Goal: Check status: Check status

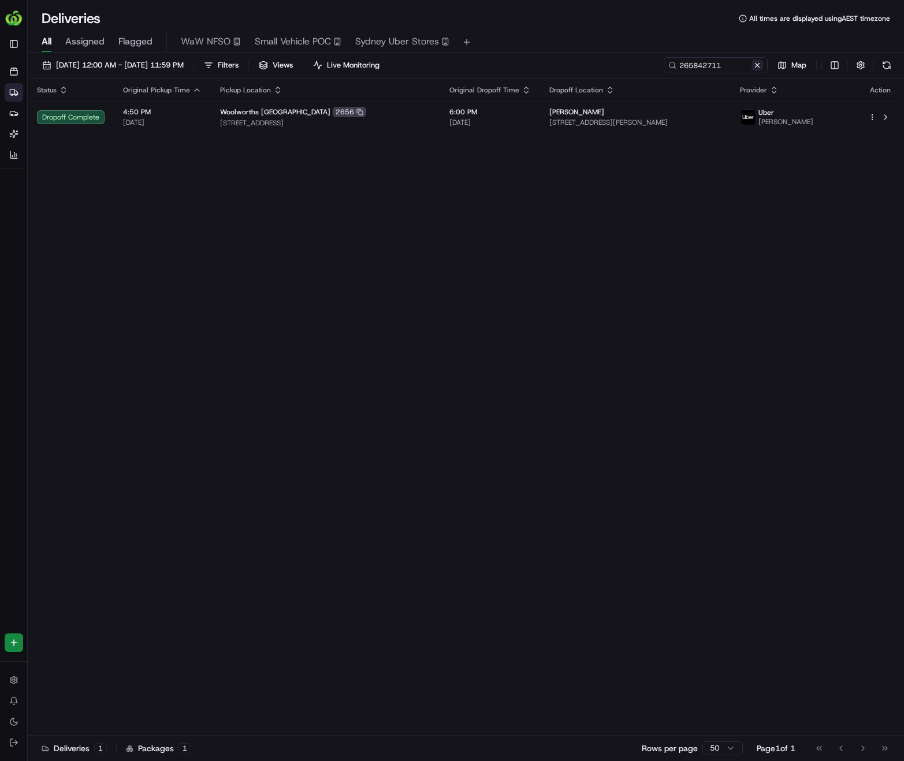
click at [758, 69] on button at bounding box center [757, 65] width 12 height 12
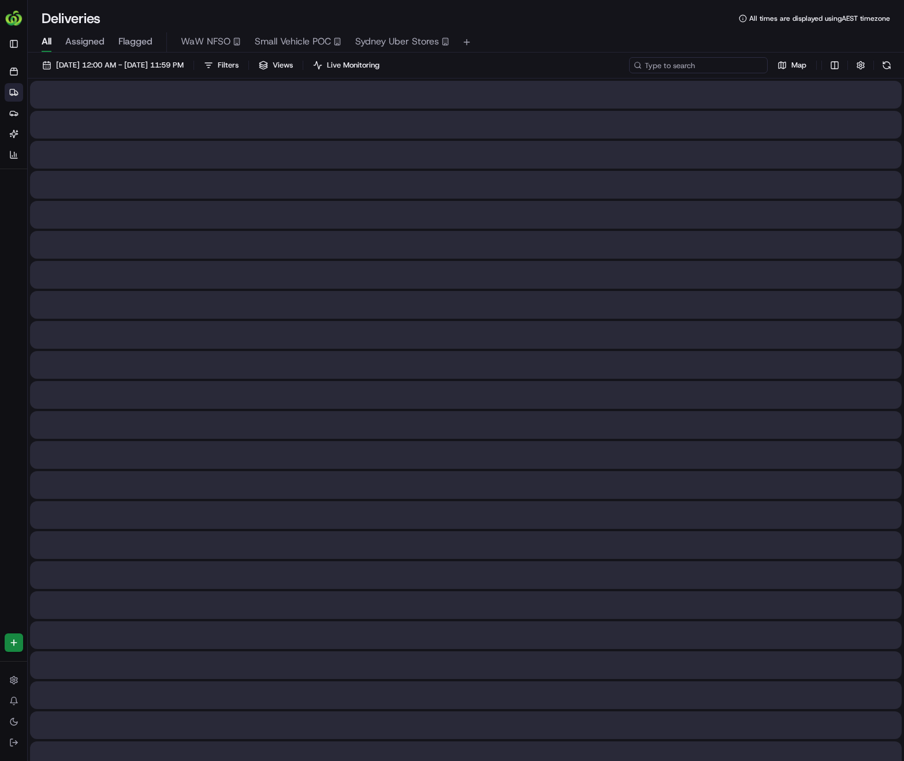
paste input "265908289"
click at [732, 69] on input at bounding box center [698, 65] width 139 height 16
type input "265908289"
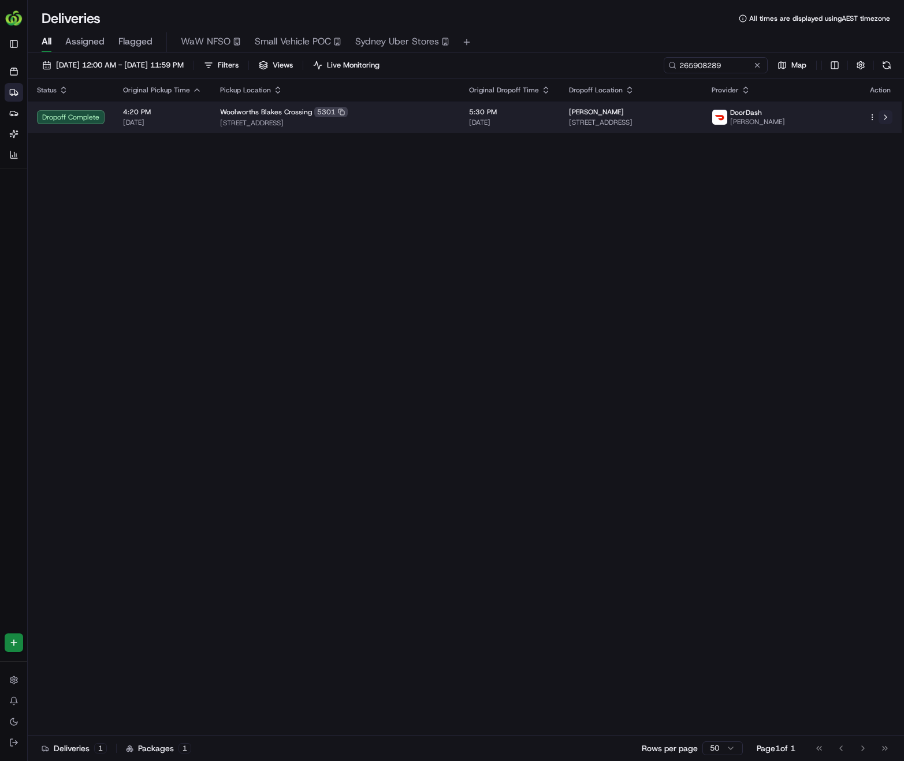
click at [886, 118] on button at bounding box center [885, 117] width 14 height 14
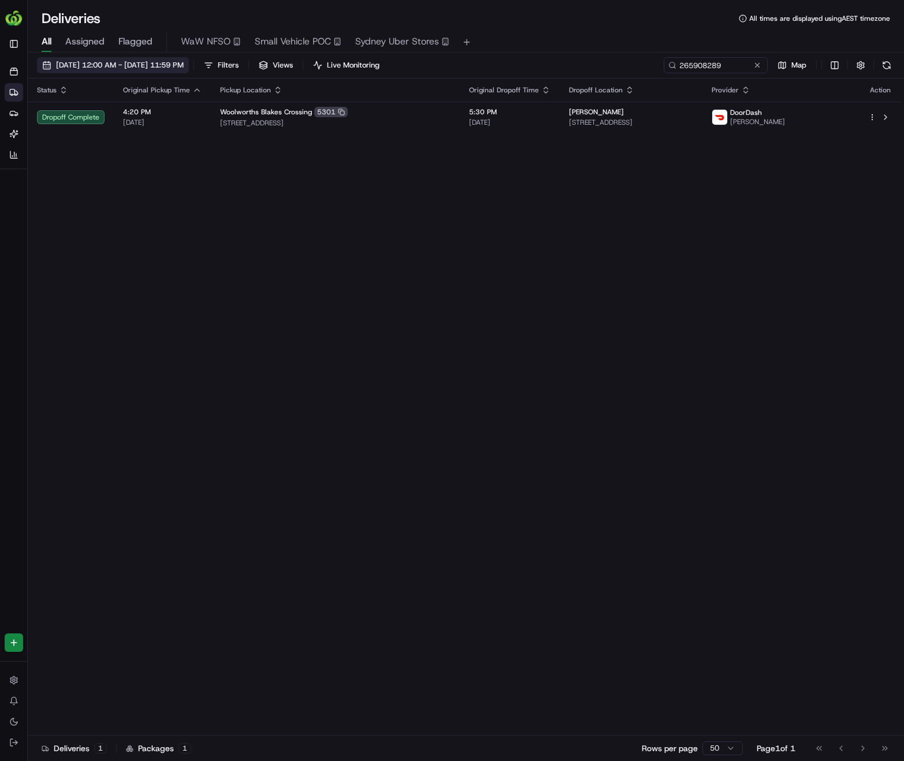
click at [139, 69] on span "[DATE] 12:00 AM - [DATE] 11:59 PM" at bounding box center [120, 65] width 128 height 10
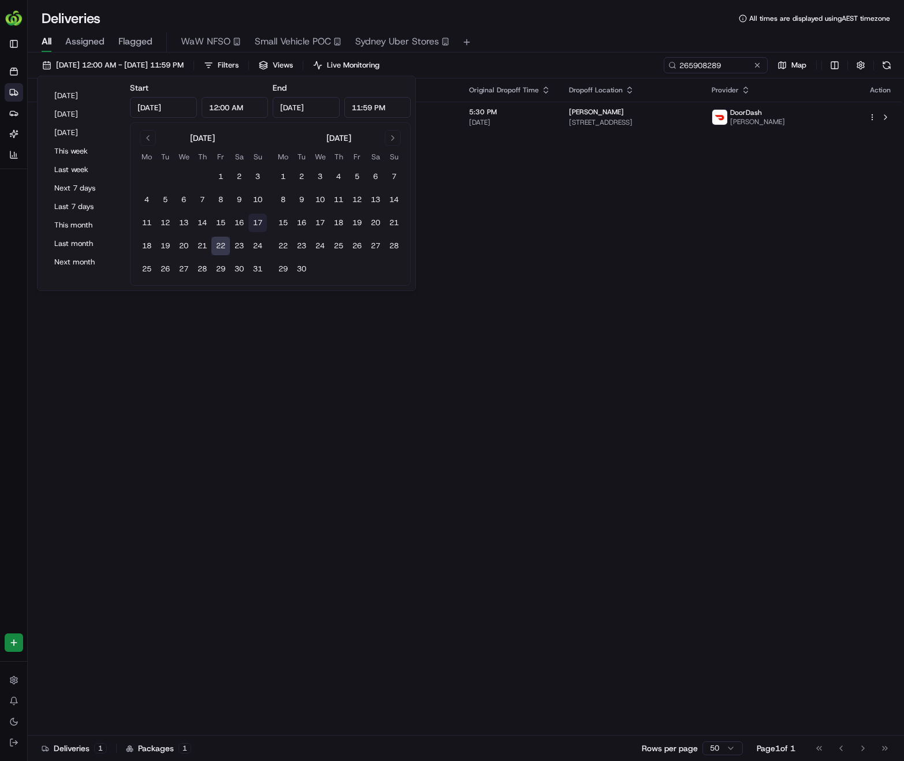
click at [258, 224] on button "17" at bounding box center [257, 223] width 18 height 18
type input "[DATE]"
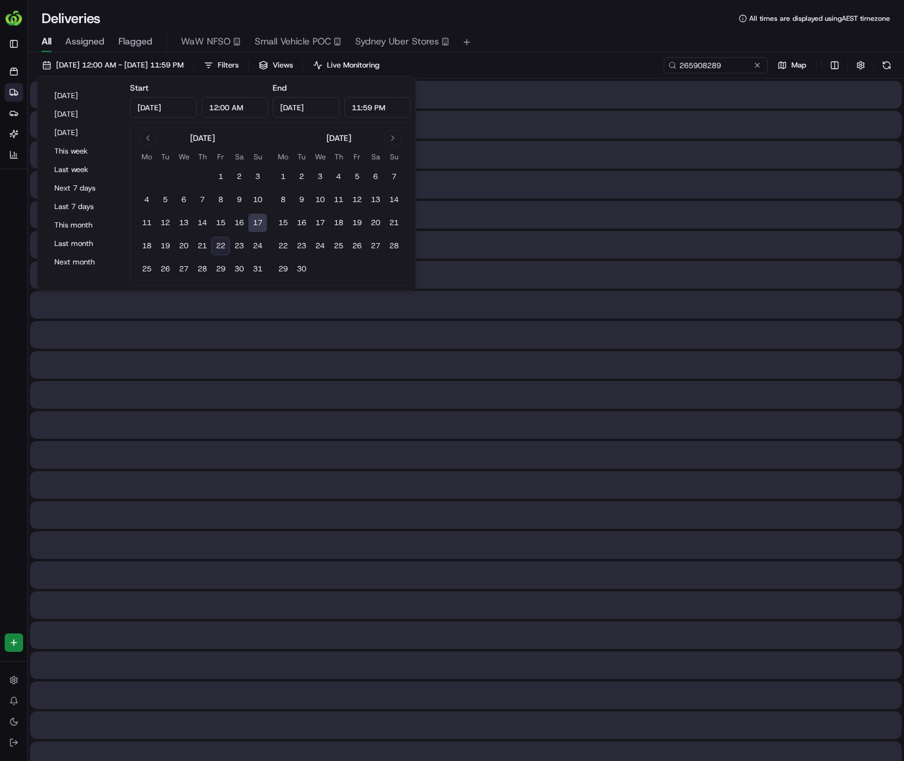
click at [258, 224] on button "17" at bounding box center [257, 223] width 18 height 18
click at [756, 66] on button at bounding box center [757, 65] width 12 height 12
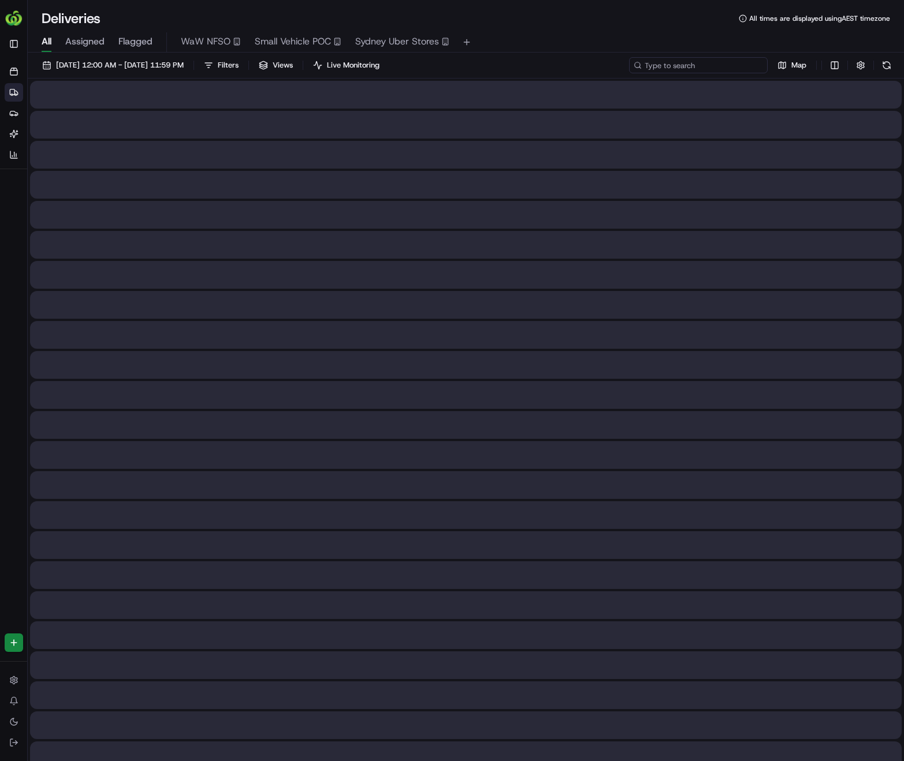
paste input "264867224"
click at [711, 68] on input "264867224" at bounding box center [698, 65] width 139 height 16
type input "264867224"
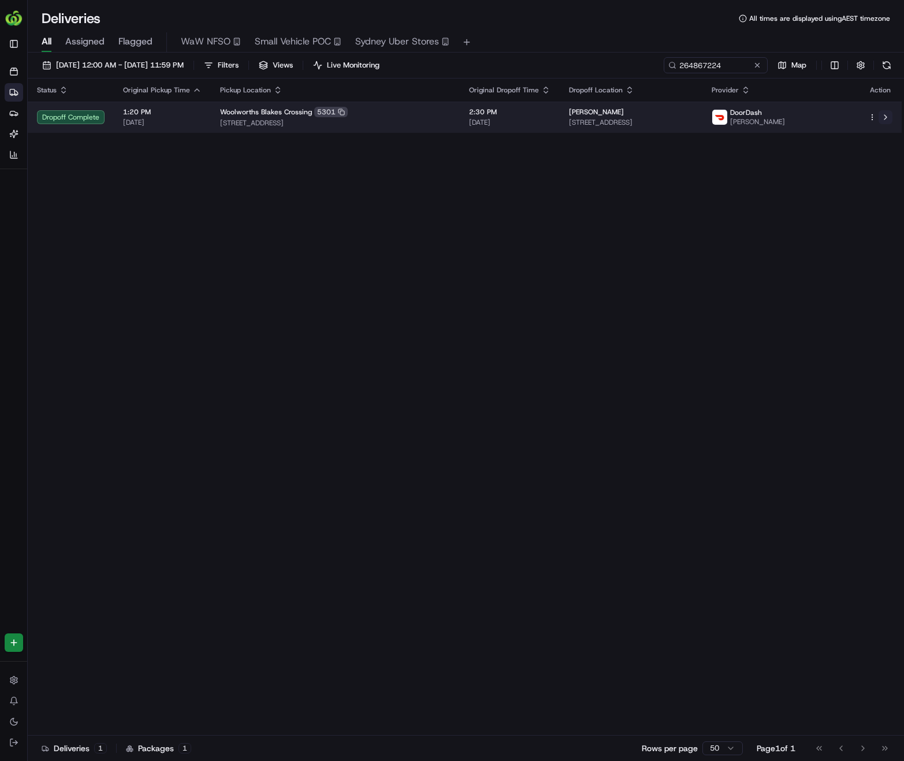
click at [889, 116] on button at bounding box center [885, 117] width 14 height 14
click at [891, 117] on button at bounding box center [885, 117] width 14 height 14
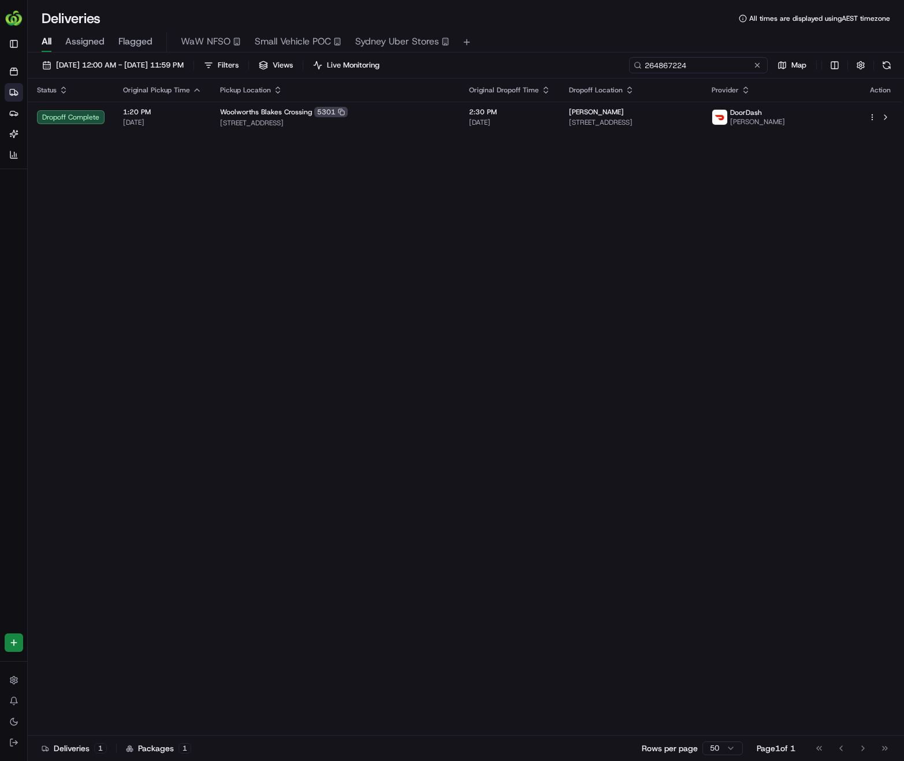
drag, startPoint x: 734, startPoint y: 69, endPoint x: 543, endPoint y: 163, distance: 212.8
click at [559, 77] on div "17/08/2025 12:00 AM - 17/08/2025 11:59 PM Filters Views Live Monitoring 2648672…" at bounding box center [466, 67] width 876 height 21
click at [759, 69] on button at bounding box center [757, 65] width 12 height 12
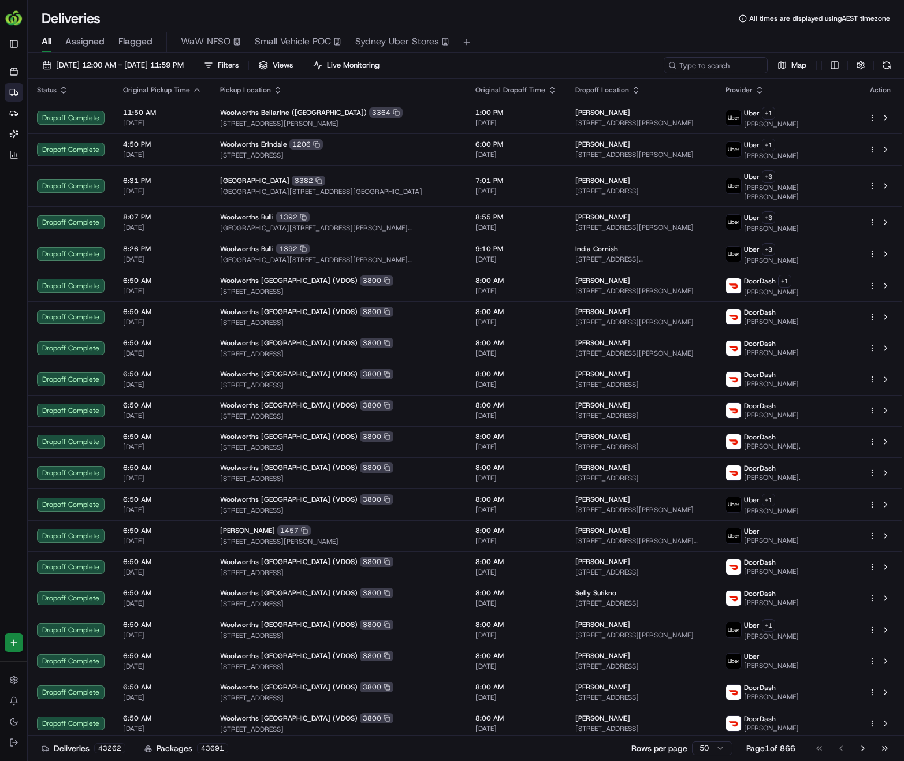
click at [725, 74] on div "17/08/2025 12:00 AM - 17/08/2025 11:59 PM Filters Views Live Monitoring Map" at bounding box center [466, 67] width 876 height 21
click at [725, 69] on input at bounding box center [698, 65] width 139 height 16
paste input "265516092"
type input "265516092"
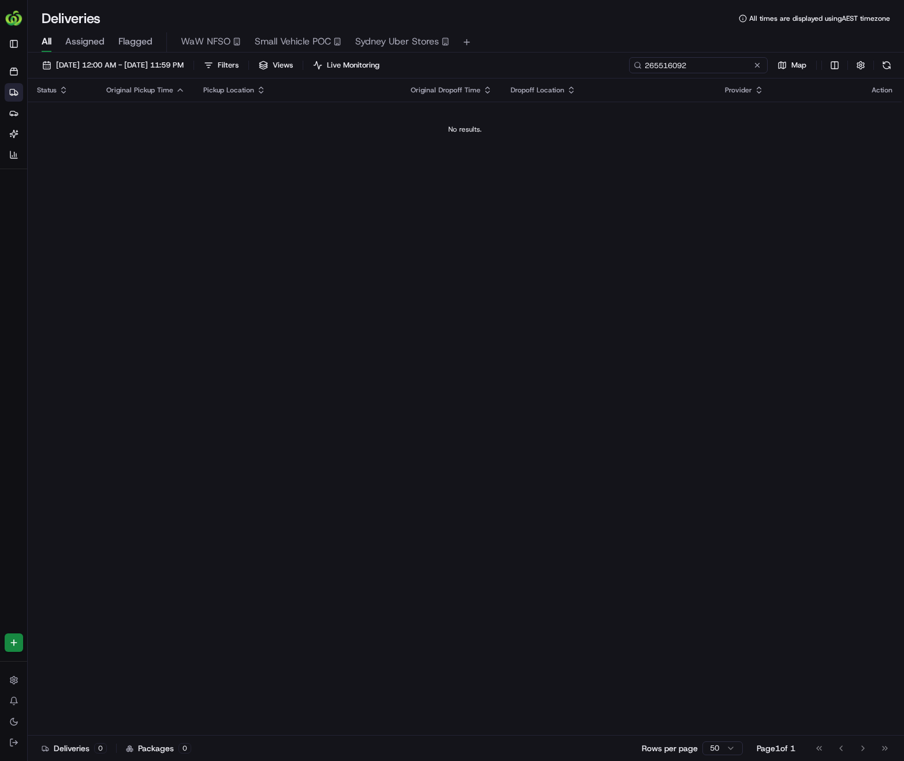
click at [725, 69] on input "265516092" at bounding box center [698, 65] width 139 height 16
click at [155, 62] on span "17/08/2025 12:00 AM - 17/08/2025 11:59 PM" at bounding box center [120, 65] width 128 height 10
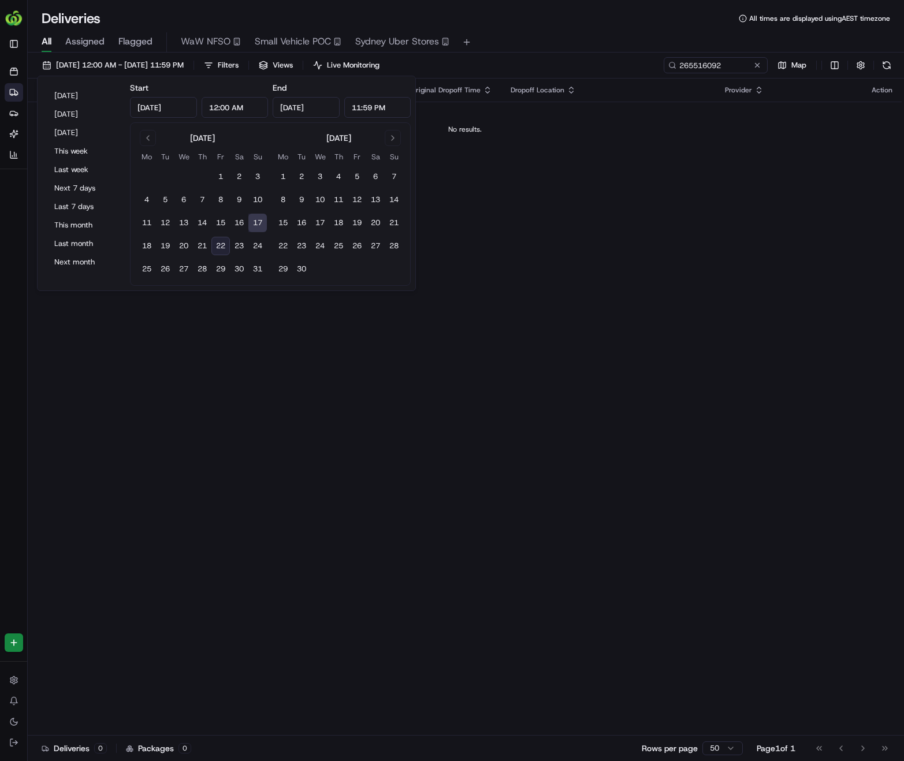
click at [219, 244] on button "22" at bounding box center [220, 246] width 18 height 18
type input "Aug 22, 2025"
click at [219, 244] on button "22" at bounding box center [220, 246] width 18 height 18
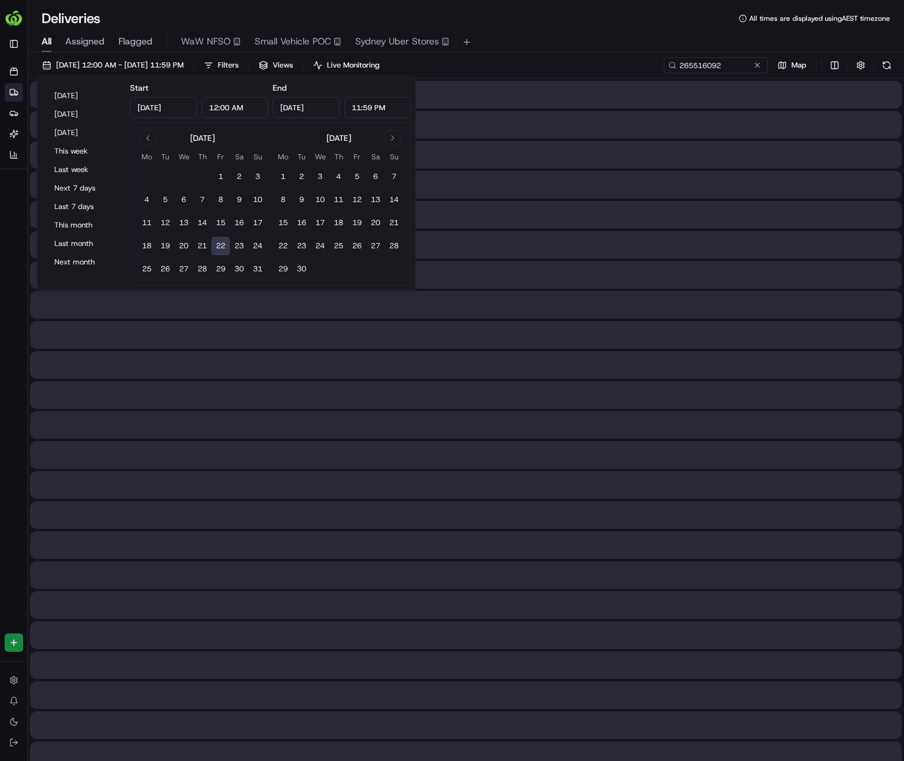
click at [560, 23] on div "Deliveries All times are displayed using AEST timezone" at bounding box center [466, 18] width 876 height 18
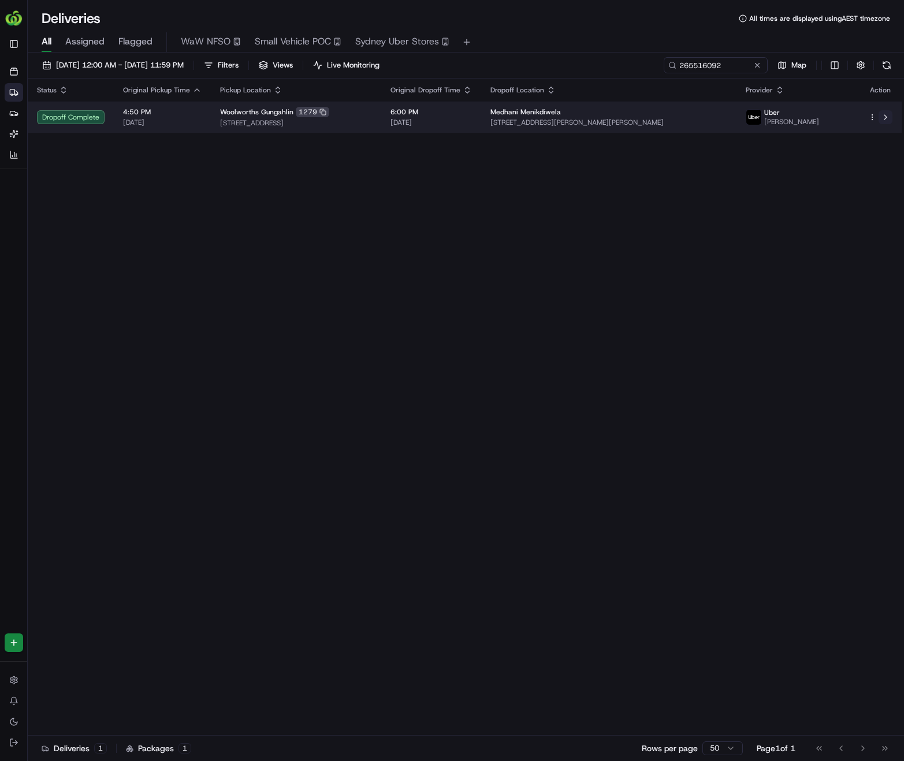
click at [886, 116] on button at bounding box center [885, 117] width 14 height 14
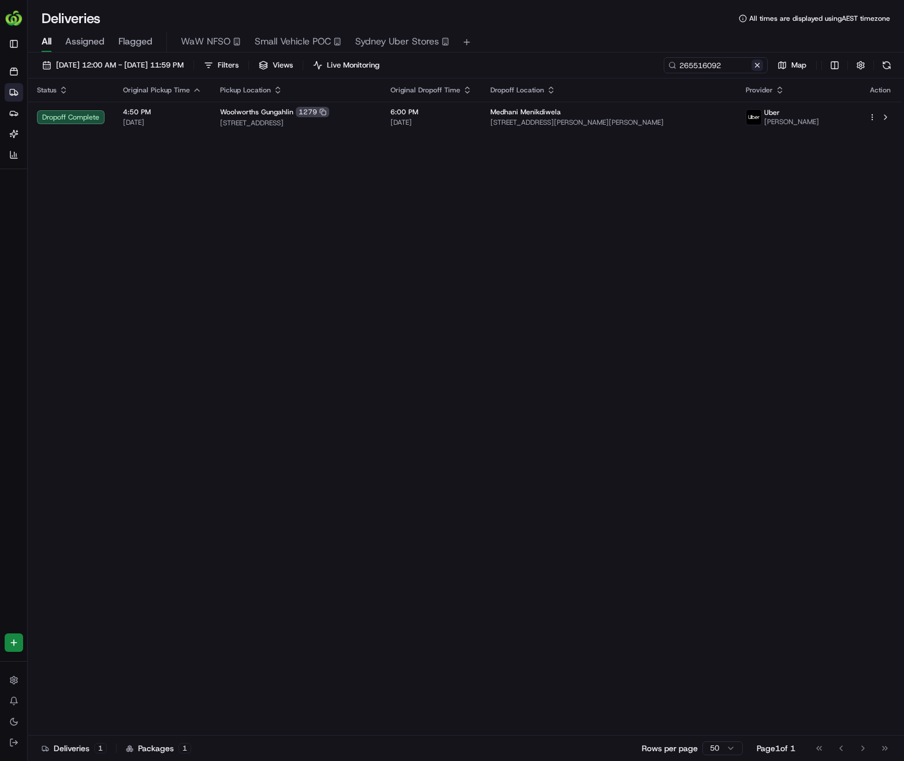
click at [755, 66] on button at bounding box center [757, 65] width 12 height 12
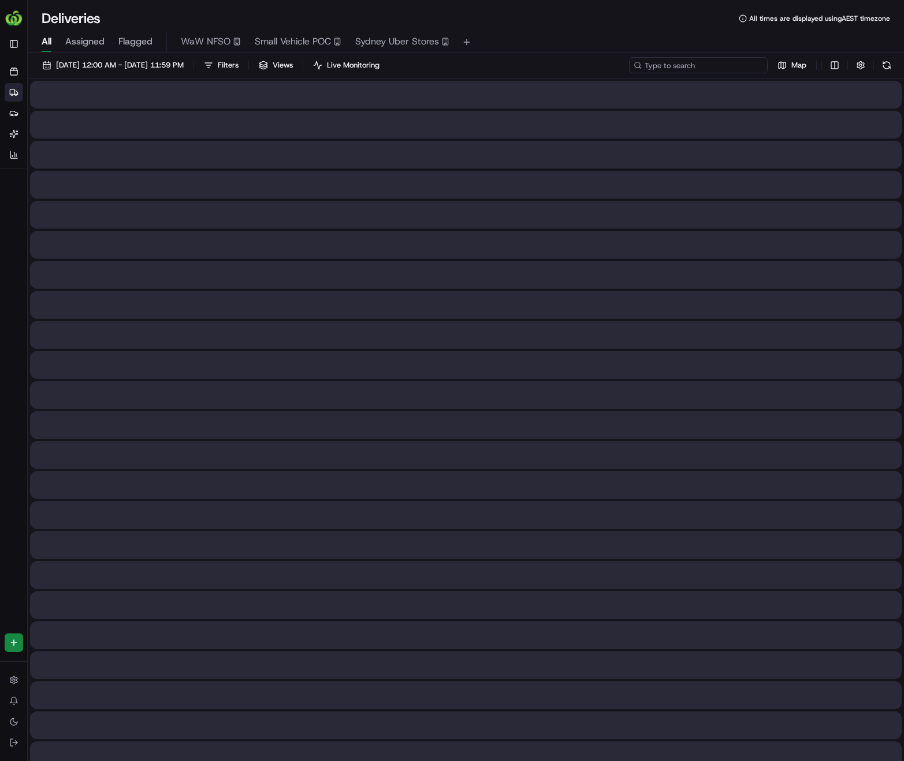
click at [724, 64] on input at bounding box center [698, 65] width 139 height 16
paste input "265865874"
type input "265865874"
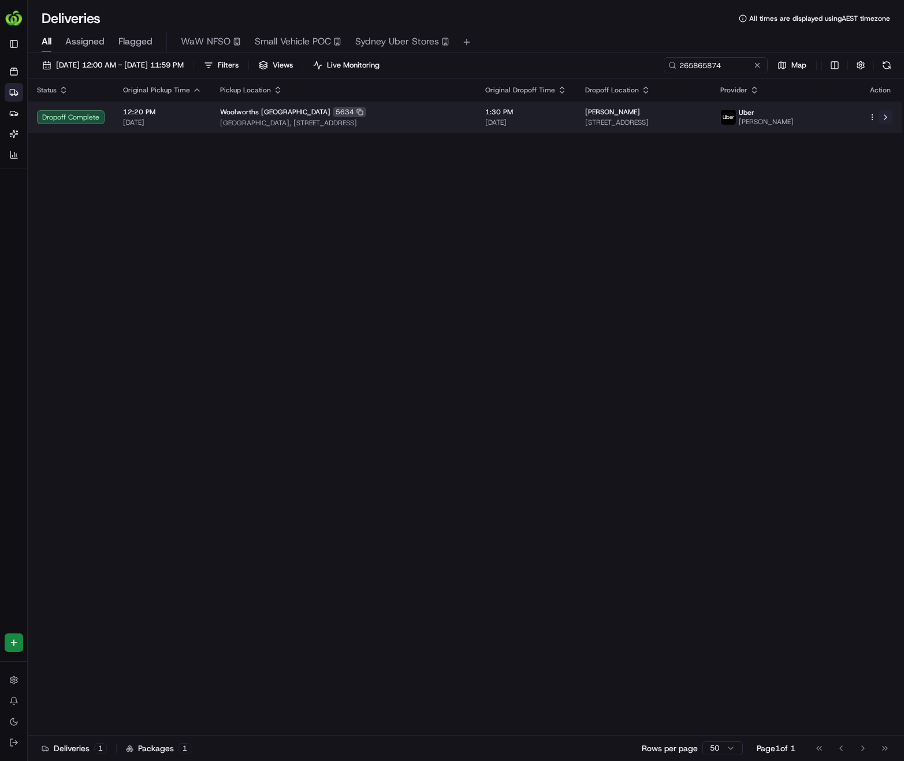
click at [887, 118] on button at bounding box center [885, 117] width 14 height 14
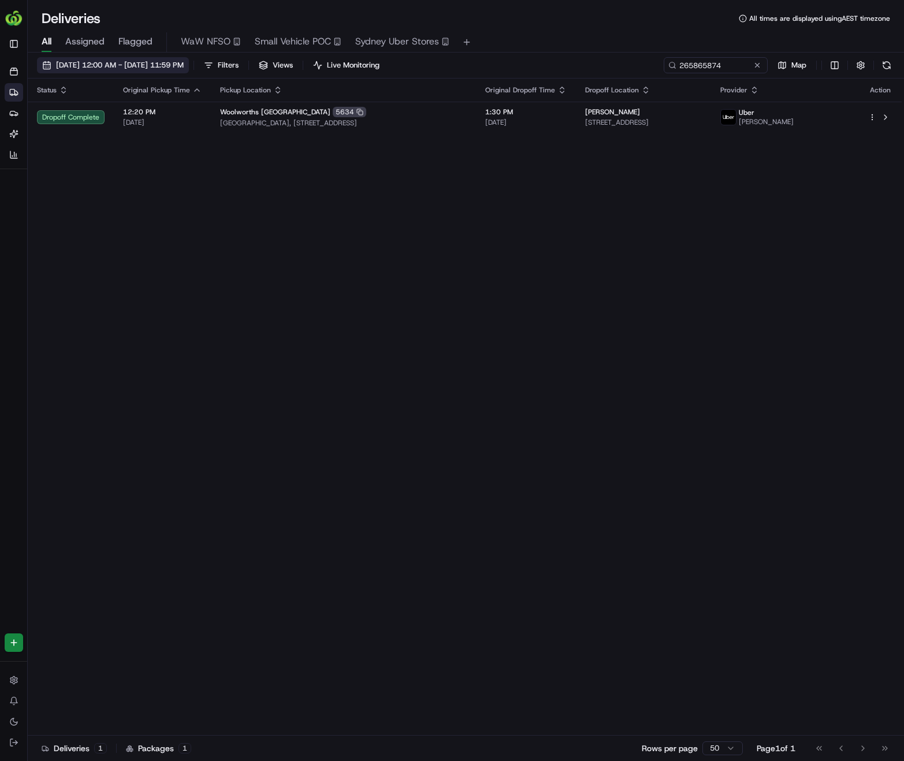
click at [114, 66] on span "22/08/2025 12:00 AM - 22/08/2025 11:59 PM" at bounding box center [120, 65] width 128 height 10
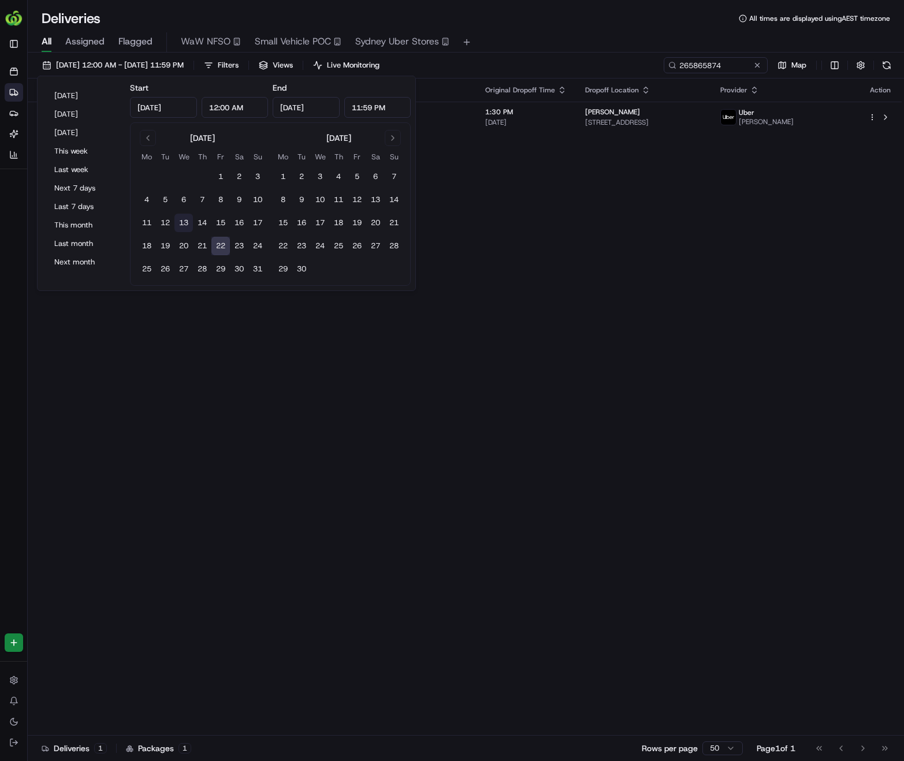
click at [187, 226] on button "13" at bounding box center [183, 223] width 18 height 18
type input "Aug 13, 2025"
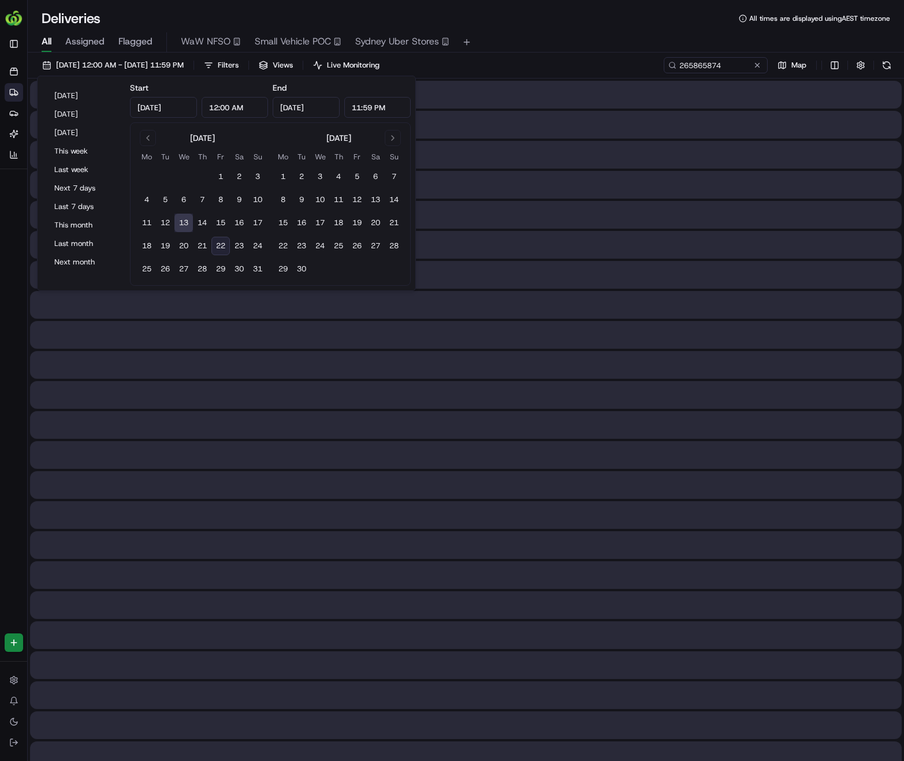
click at [187, 226] on button "13" at bounding box center [183, 223] width 18 height 18
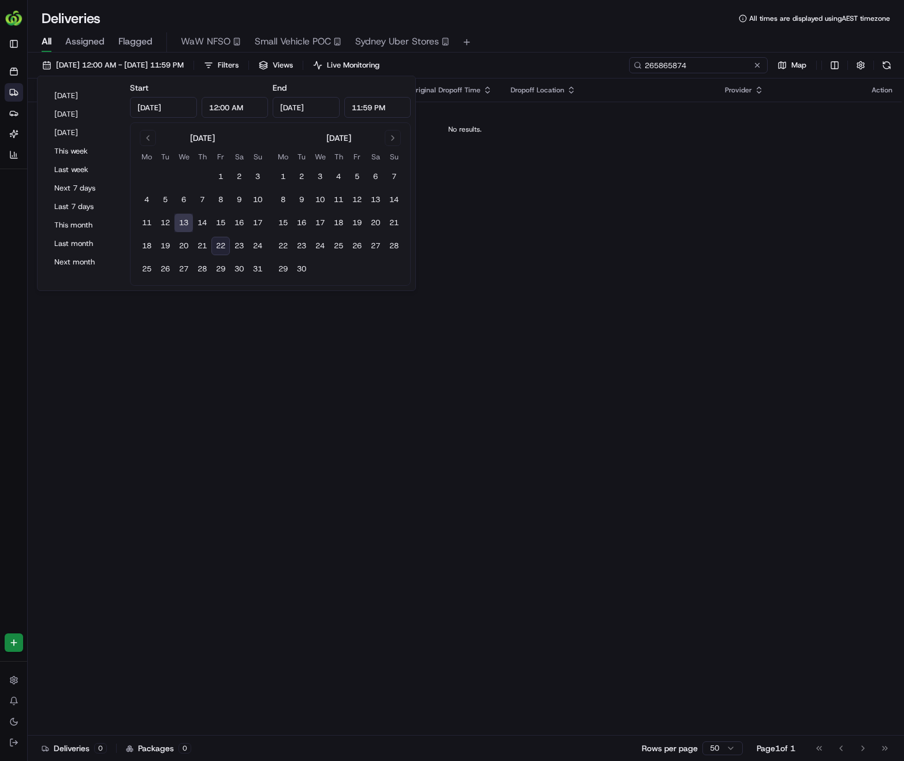
click at [764, 67] on input "265865874" at bounding box center [698, 65] width 139 height 16
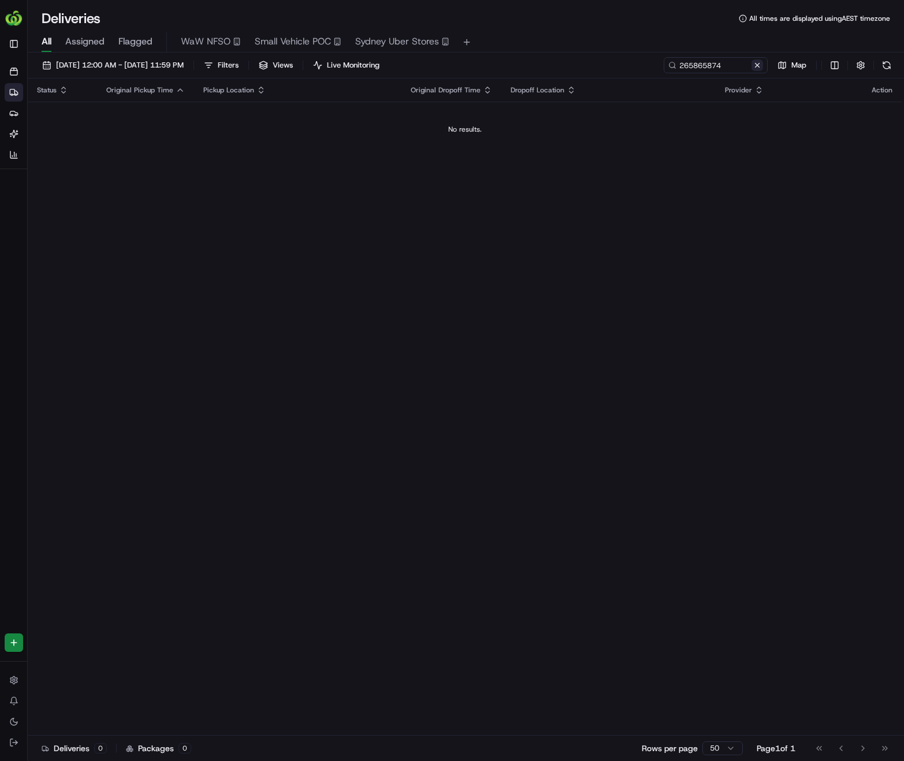
click at [760, 66] on button at bounding box center [757, 65] width 12 height 12
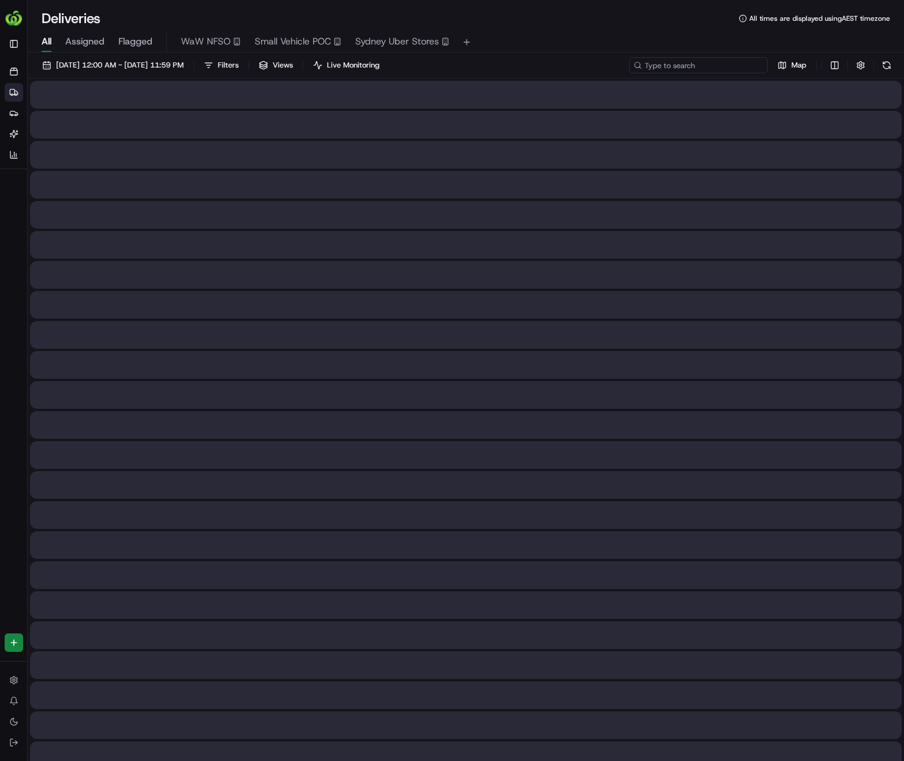
paste input "264549392"
click at [735, 68] on input "264549392" at bounding box center [698, 65] width 139 height 16
type input "264549392"
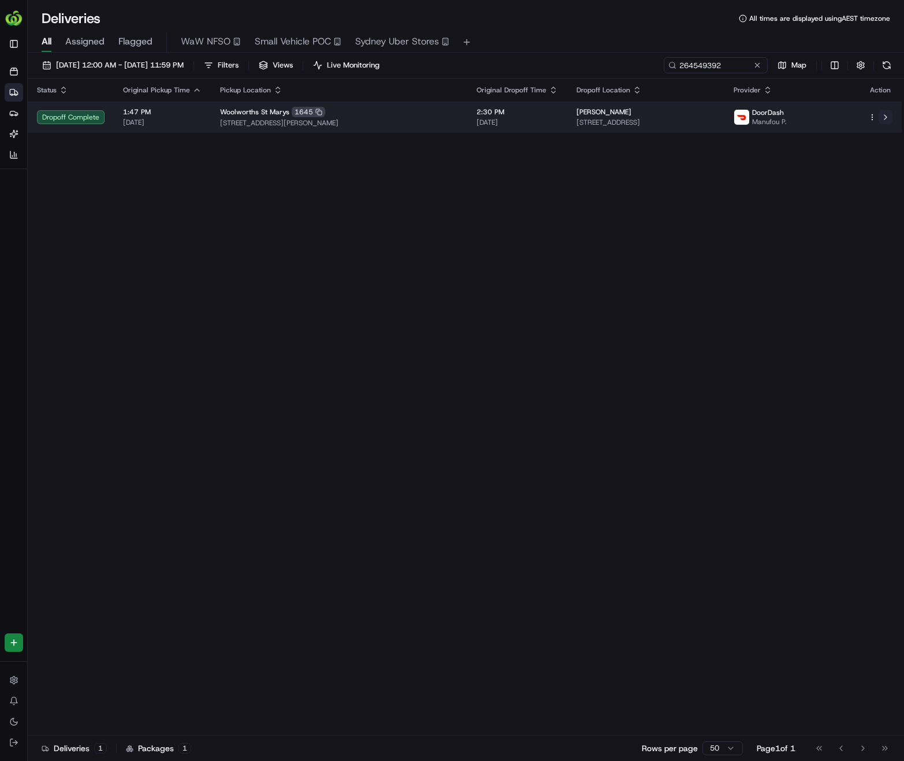
click at [884, 118] on button at bounding box center [885, 117] width 14 height 14
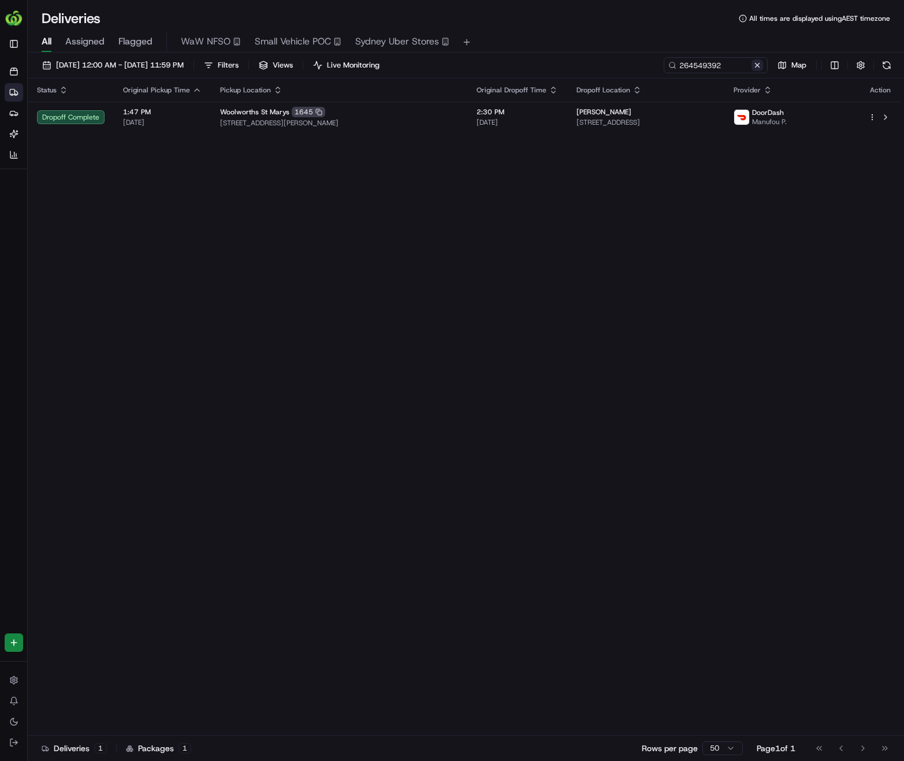
click at [756, 66] on button at bounding box center [757, 65] width 12 height 12
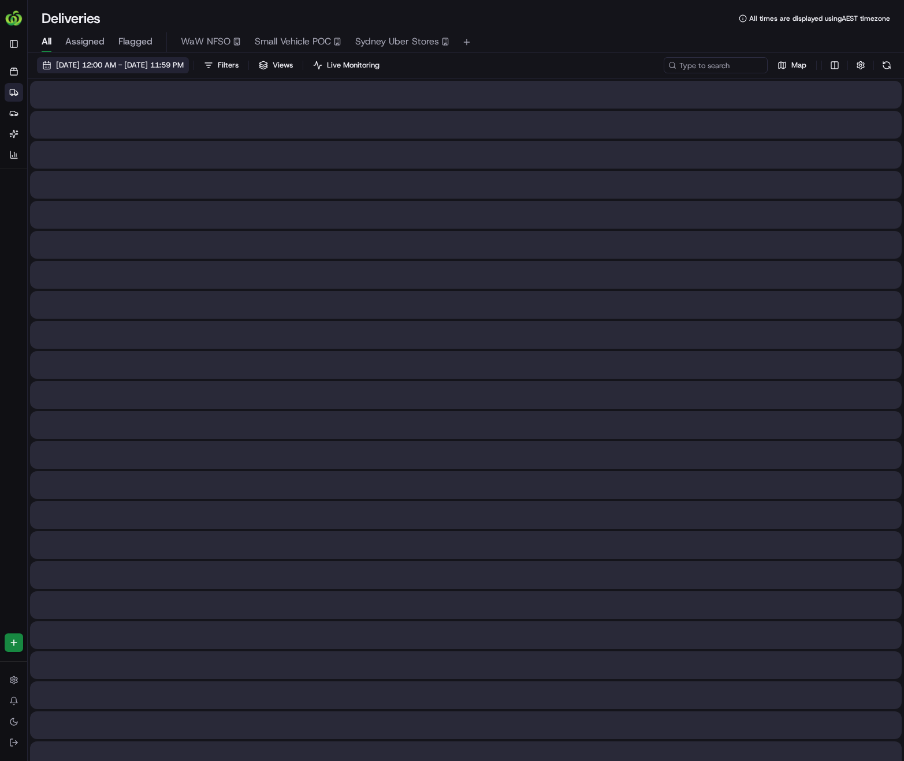
click at [164, 68] on span "13/08/2025 12:00 AM - 13/08/2025 11:59 PM" at bounding box center [120, 65] width 128 height 10
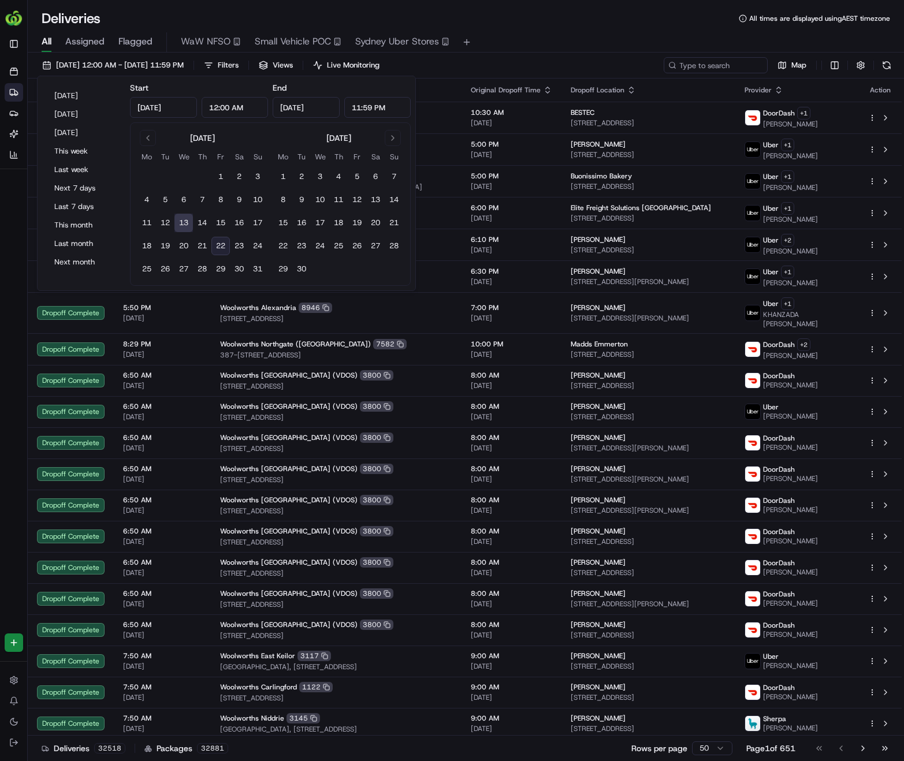
click at [219, 249] on button "22" at bounding box center [220, 246] width 18 height 18
type input "Aug 22, 2025"
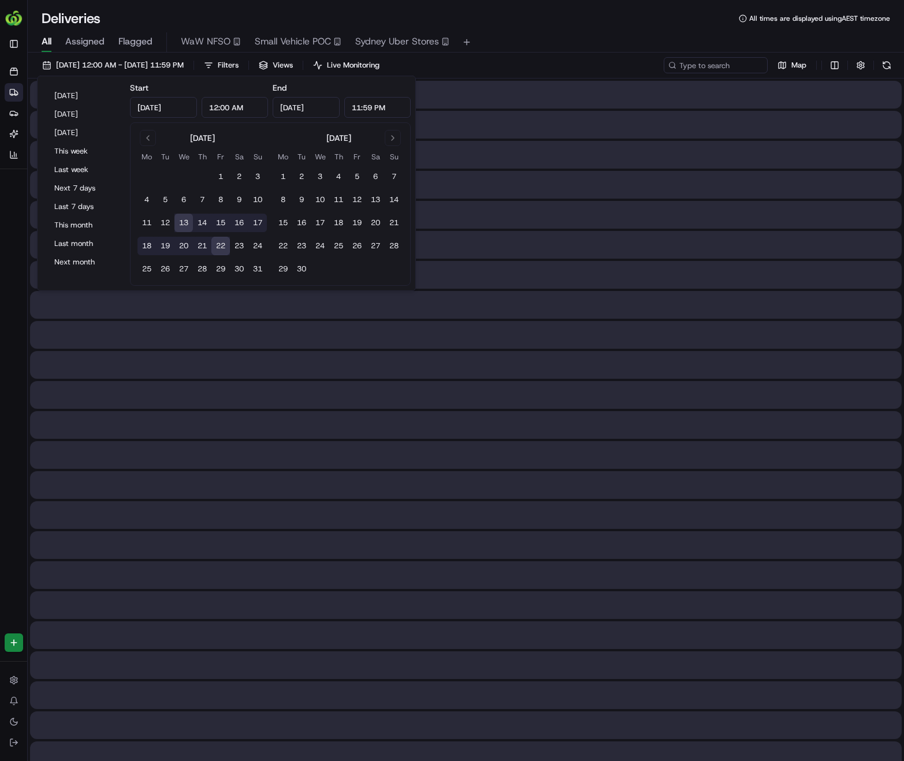
click at [219, 249] on button "22" at bounding box center [220, 246] width 18 height 18
type input "Aug 22, 2025"
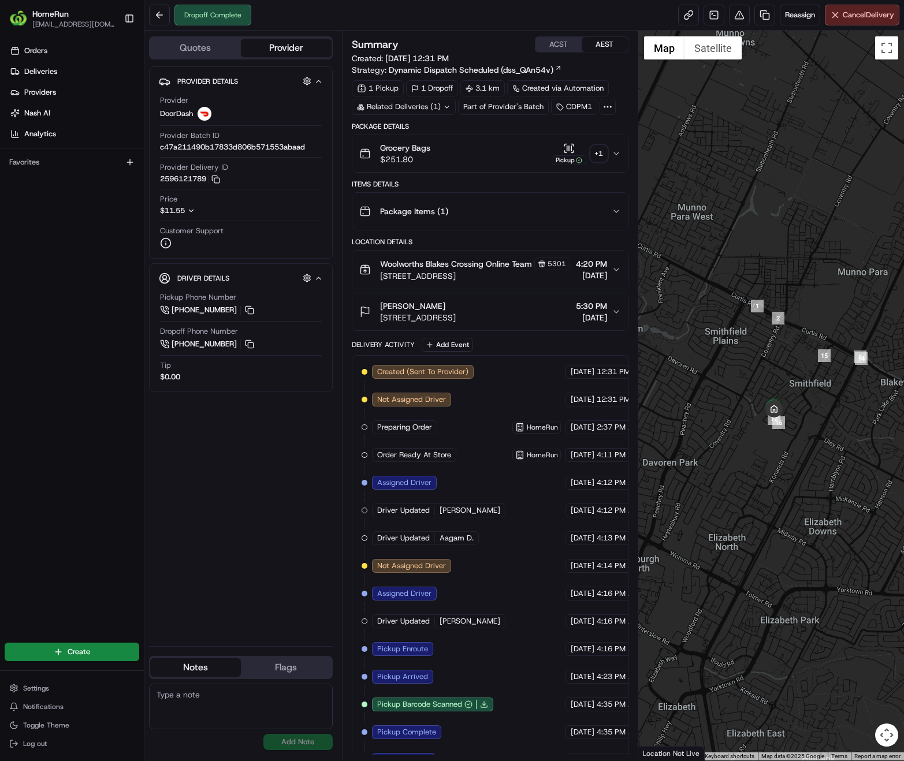
drag, startPoint x: 723, startPoint y: 445, endPoint x: 799, endPoint y: 438, distance: 75.9
click at [799, 438] on div at bounding box center [771, 396] width 266 height 730
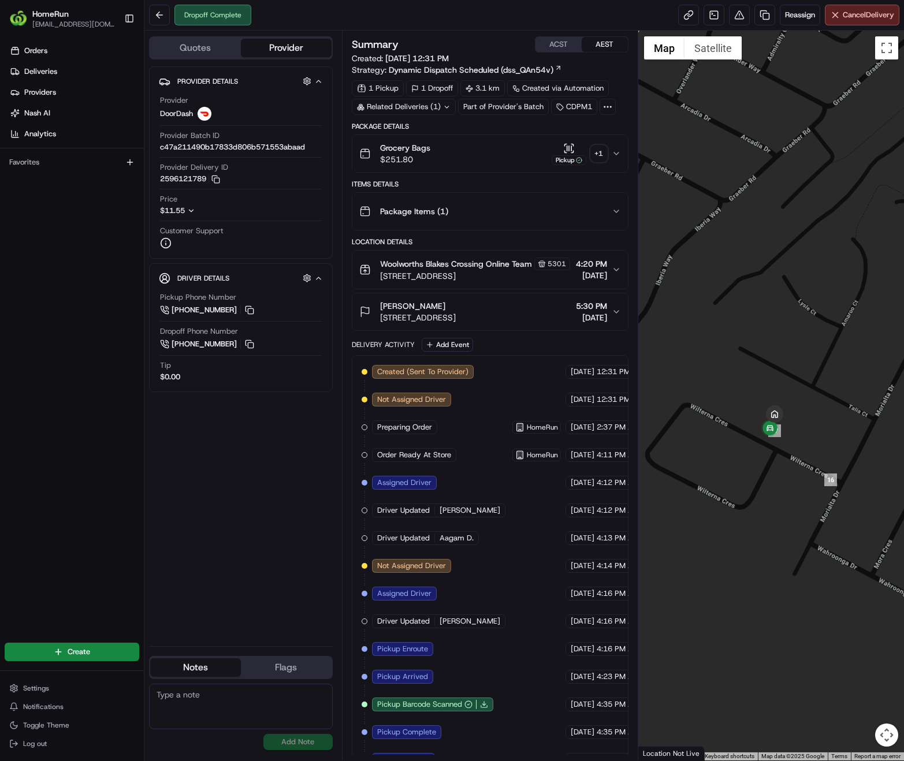
drag, startPoint x: 785, startPoint y: 375, endPoint x: 801, endPoint y: 504, distance: 129.7
click at [801, 504] on div at bounding box center [771, 396] width 266 height 730
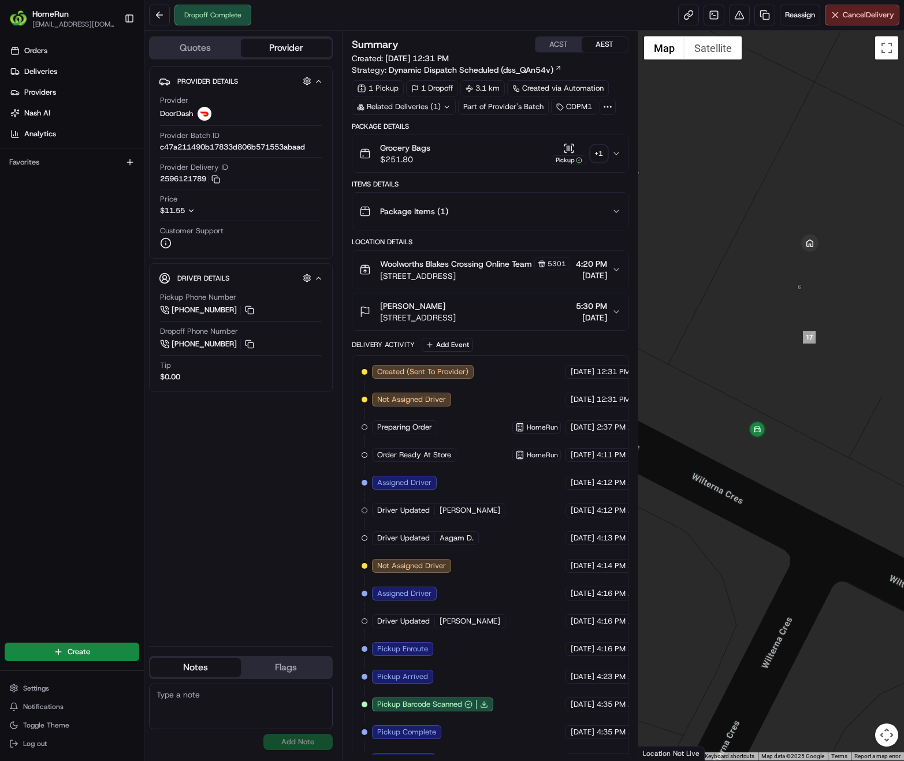
drag, startPoint x: 788, startPoint y: 384, endPoint x: 784, endPoint y: 509, distance: 125.4
click at [784, 509] on div at bounding box center [771, 396] width 266 height 730
click at [604, 156] on div "+ 1" at bounding box center [599, 154] width 16 height 16
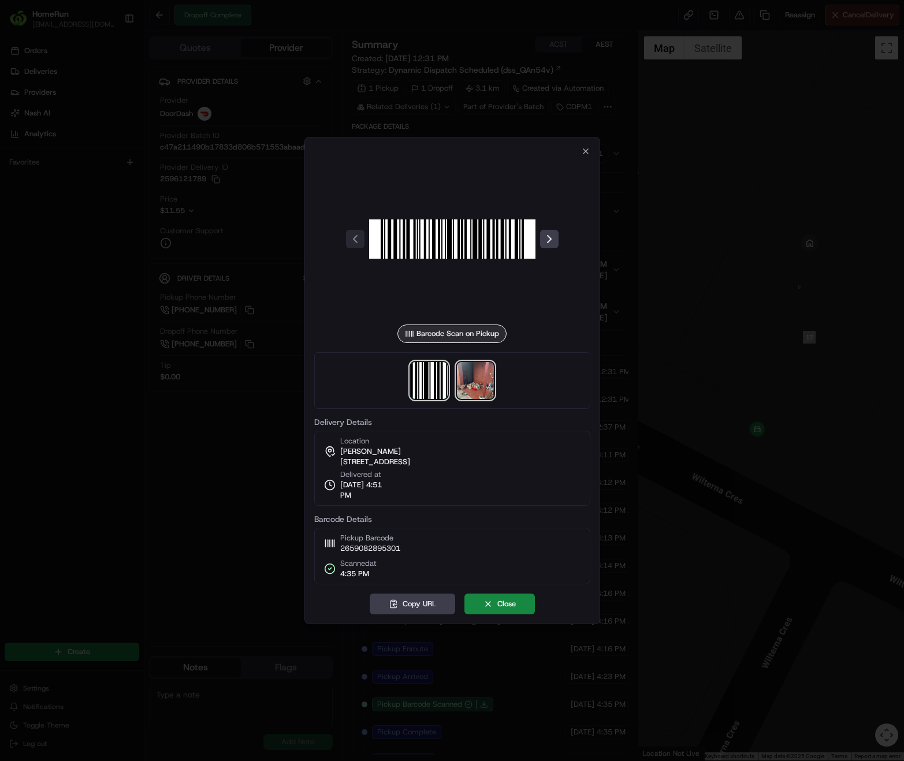
click at [475, 382] on img at bounding box center [475, 380] width 37 height 37
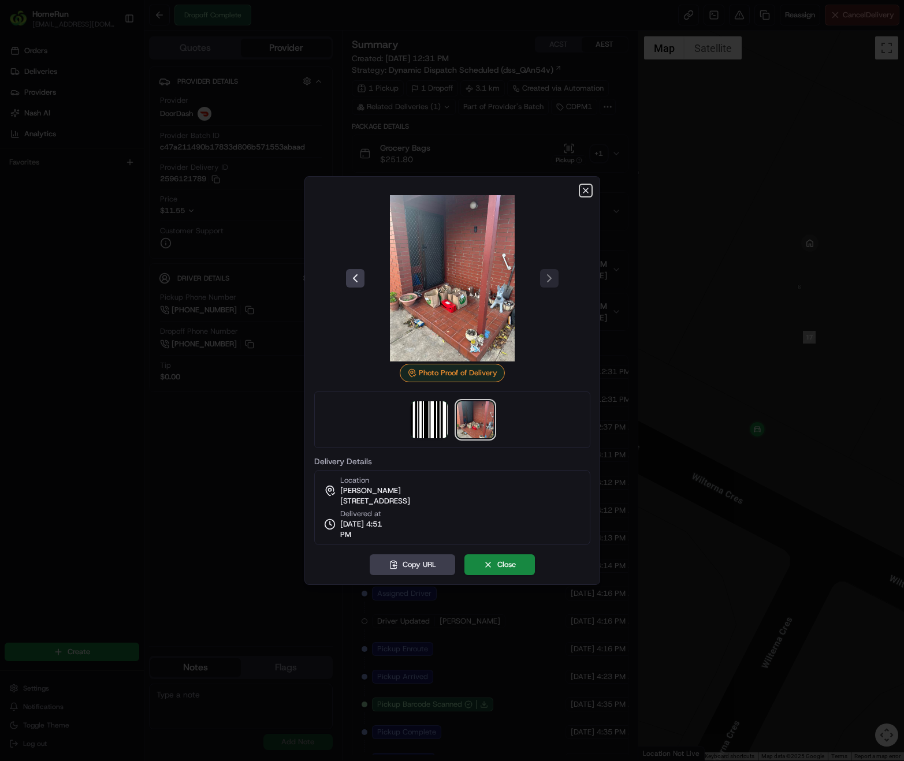
click at [582, 191] on icon "button" at bounding box center [585, 190] width 9 height 9
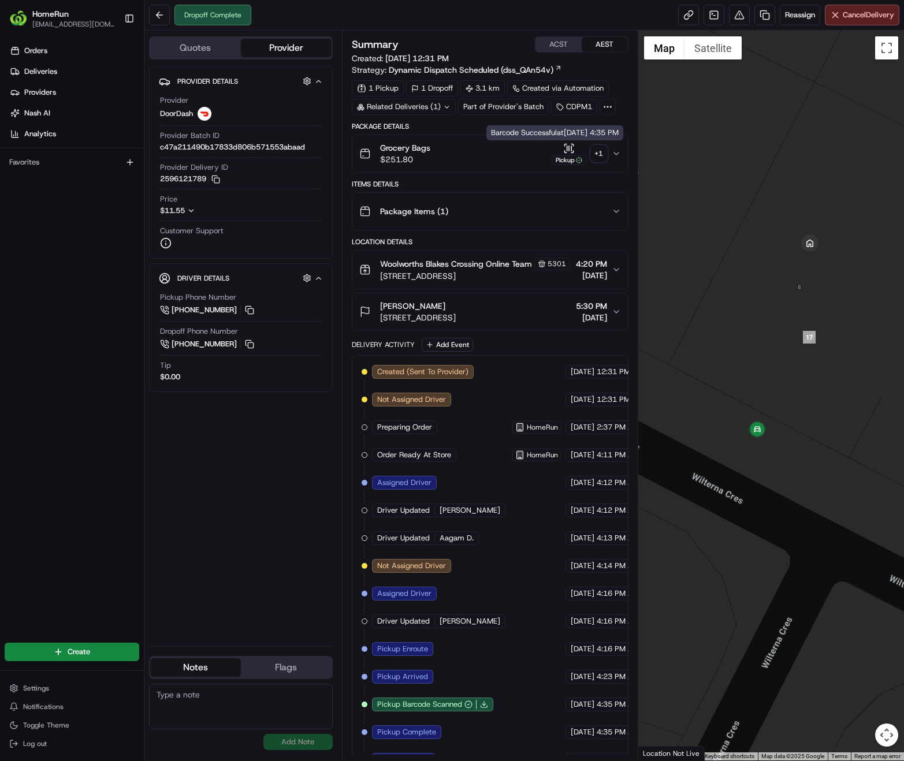
click at [616, 155] on icon "button" at bounding box center [616, 153] width 5 height 2
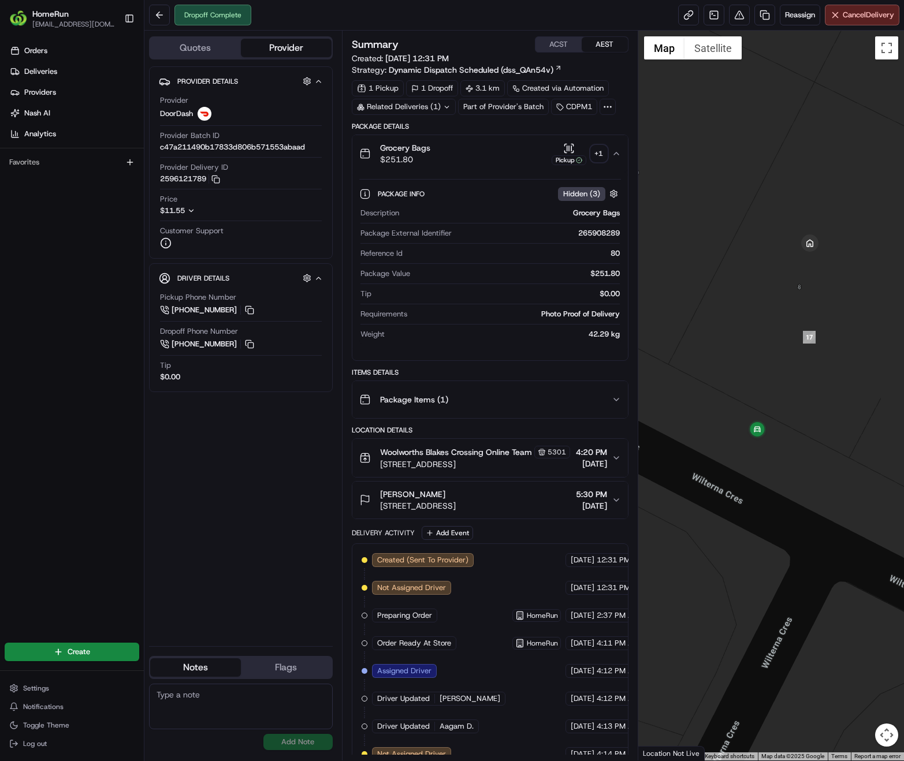
click at [616, 155] on icon "button" at bounding box center [616, 153] width 9 height 9
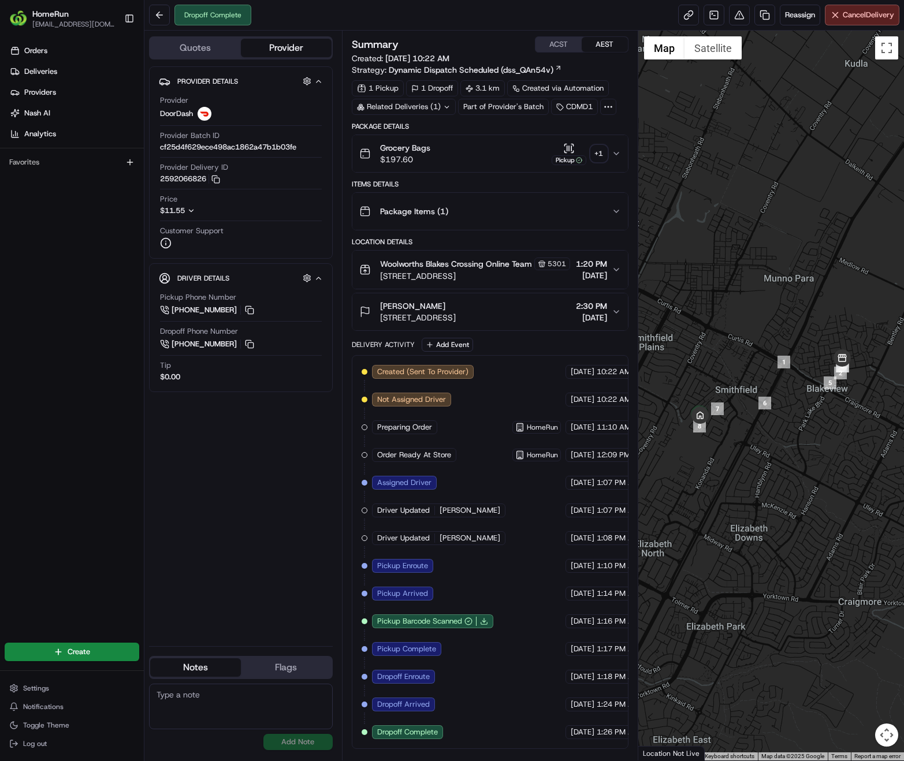
click at [601, 158] on div "+ 1" at bounding box center [599, 154] width 16 height 16
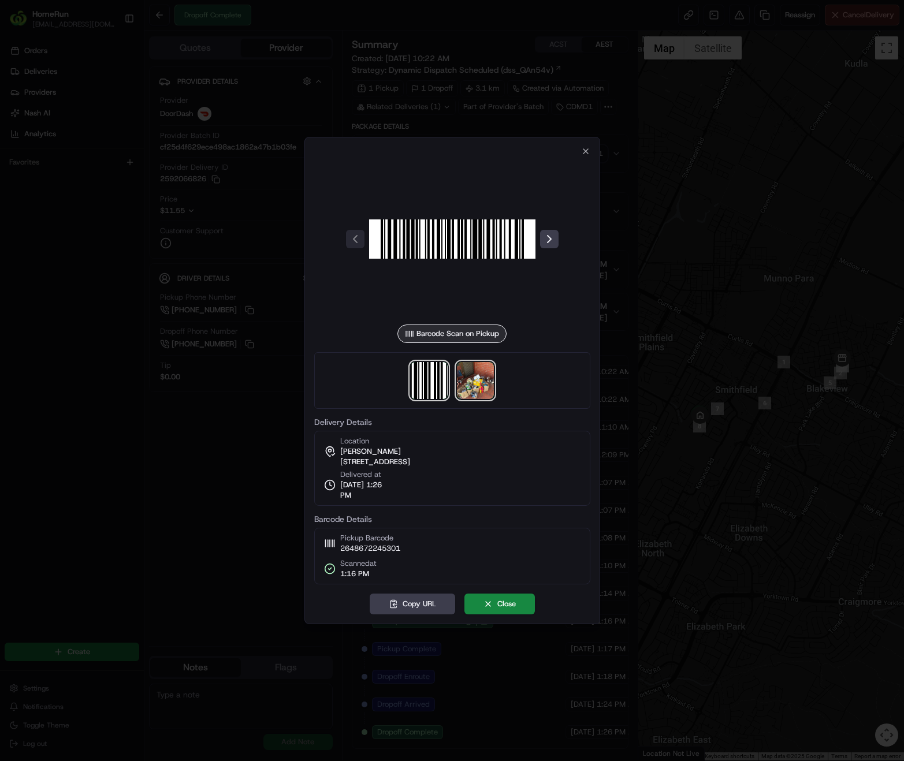
click at [471, 386] on img at bounding box center [475, 380] width 37 height 37
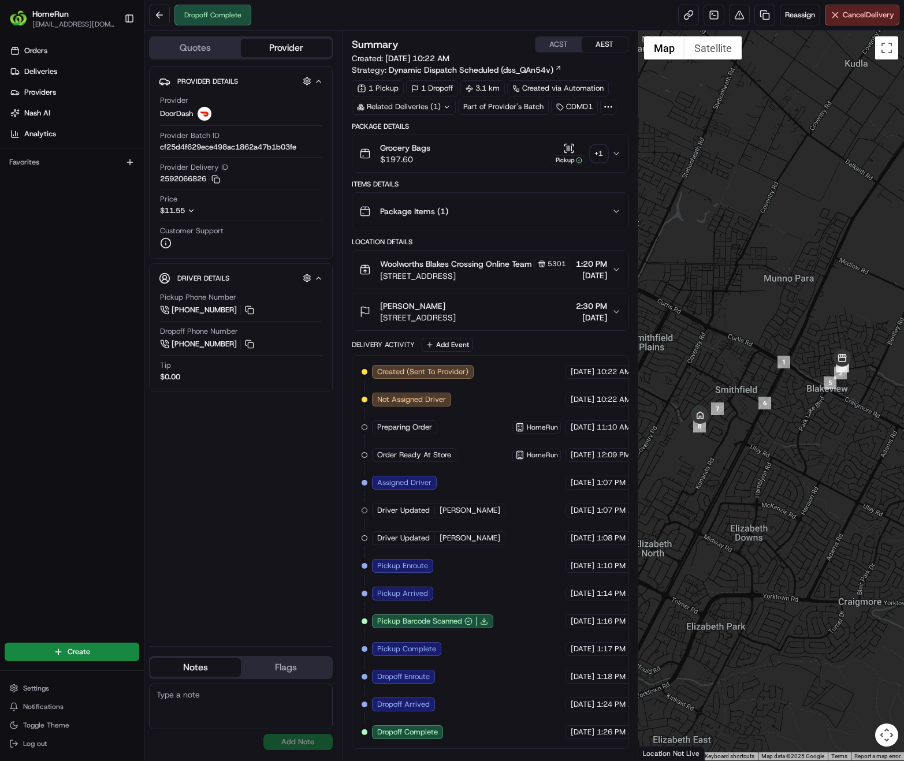
click at [604, 153] on div "+ 1" at bounding box center [599, 154] width 16 height 16
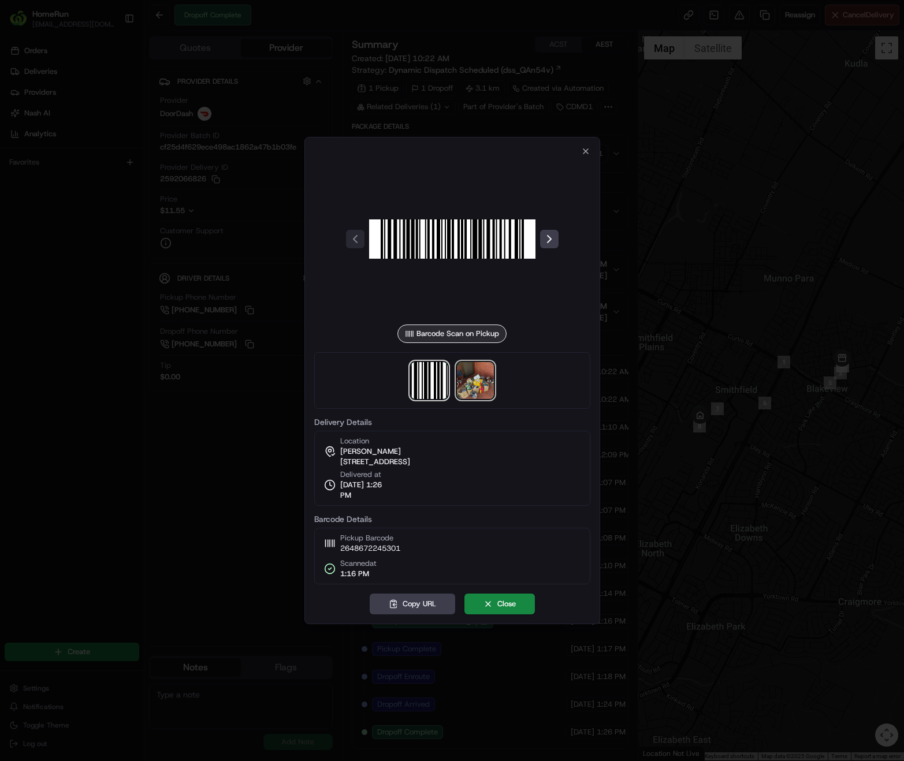
click at [481, 382] on img at bounding box center [475, 380] width 37 height 37
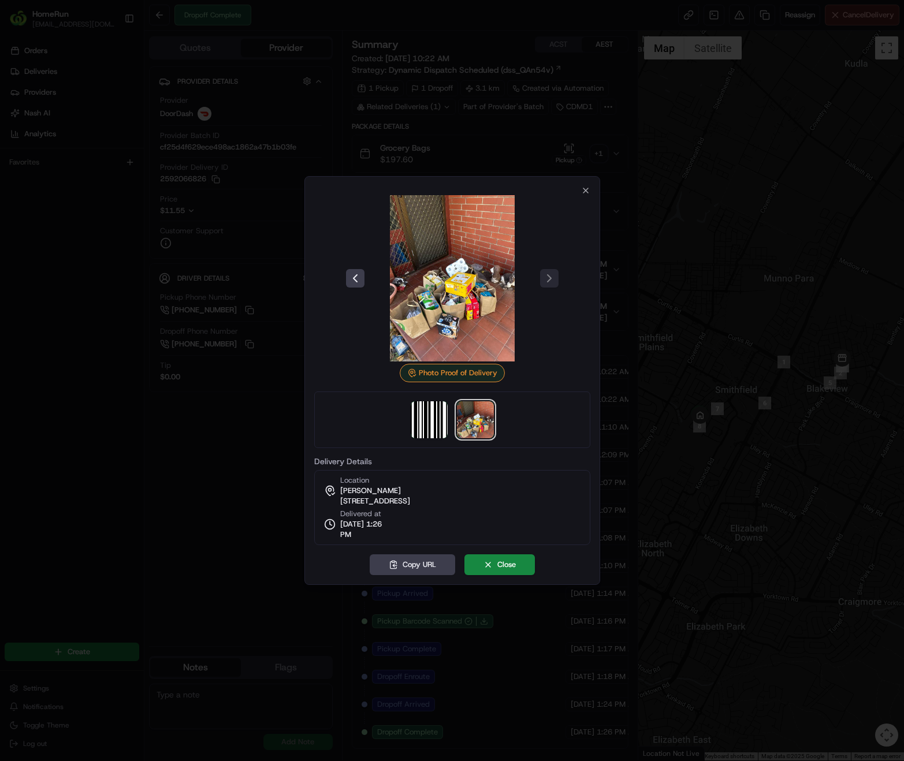
click at [468, 305] on img at bounding box center [452, 278] width 166 height 166
click at [581, 192] on icon "button" at bounding box center [585, 190] width 9 height 9
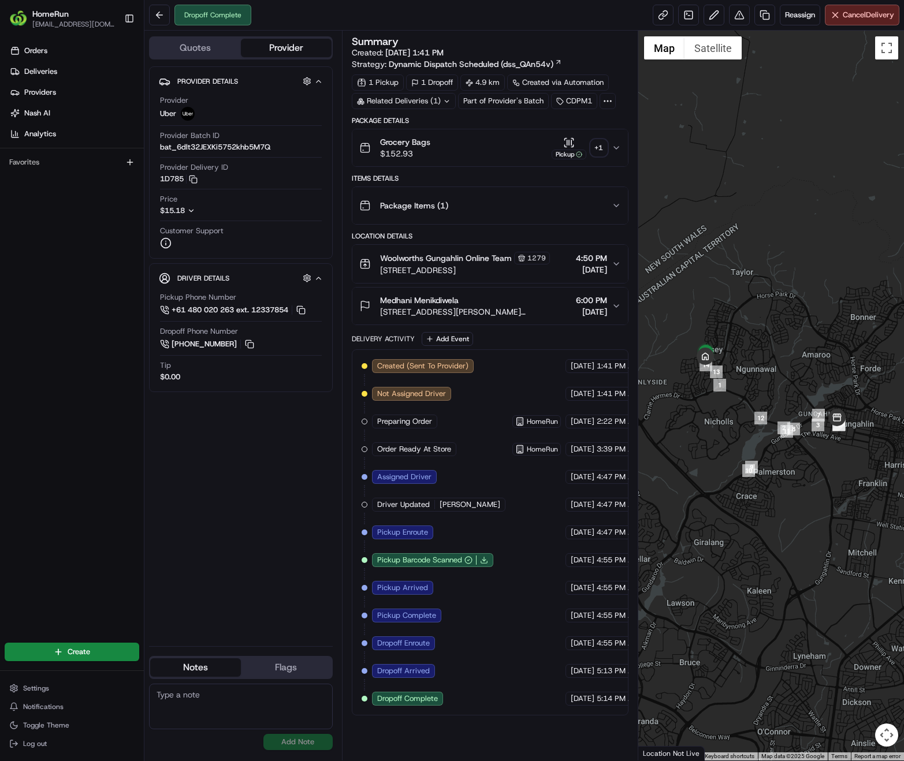
click at [598, 151] on div "+ 1" at bounding box center [599, 148] width 16 height 16
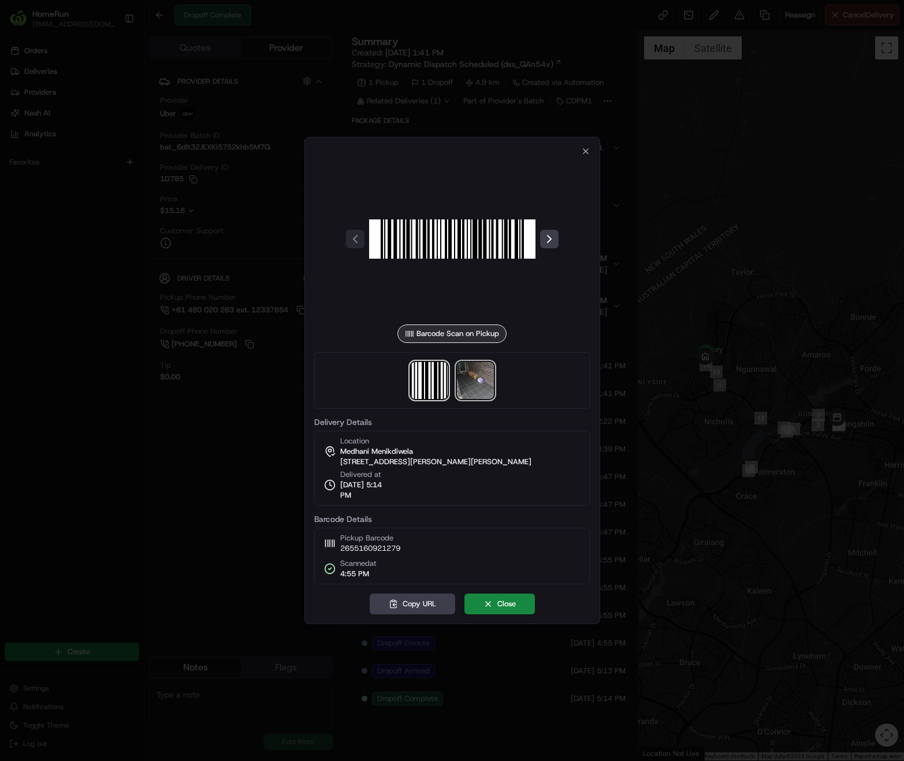
click at [482, 385] on img at bounding box center [475, 380] width 37 height 37
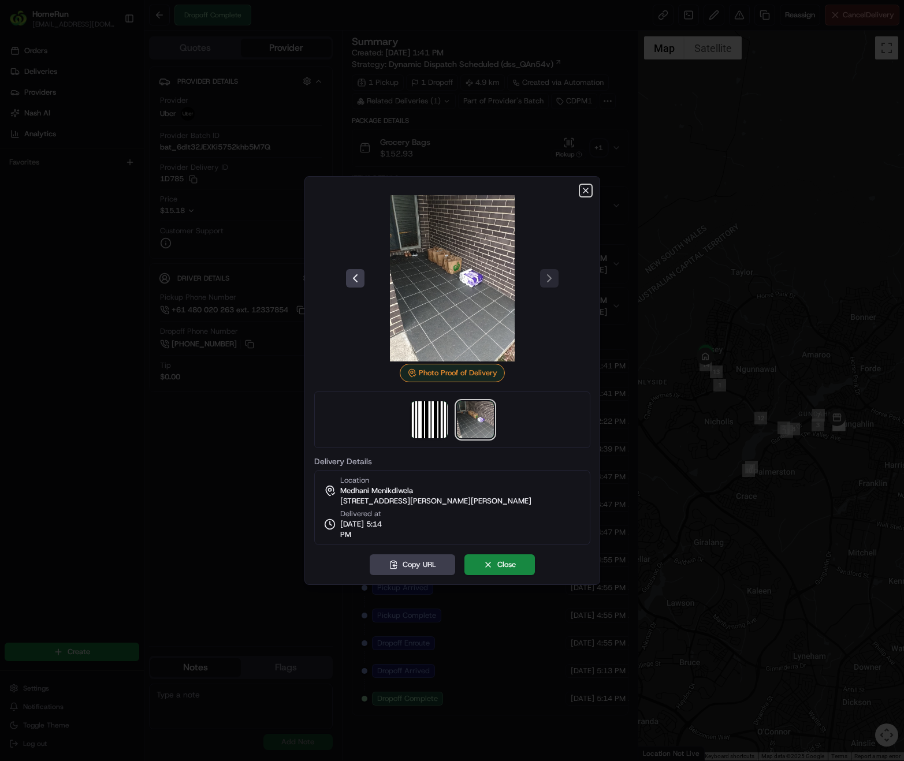
click at [583, 193] on icon "button" at bounding box center [585, 190] width 5 height 5
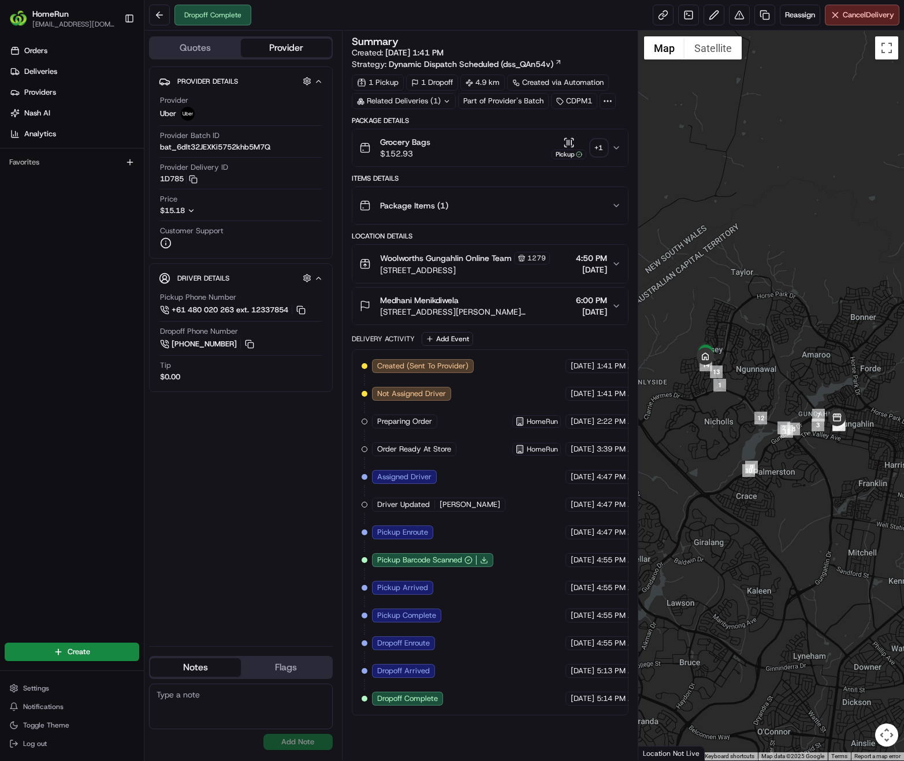
click at [446, 102] on icon at bounding box center [447, 101] width 4 height 2
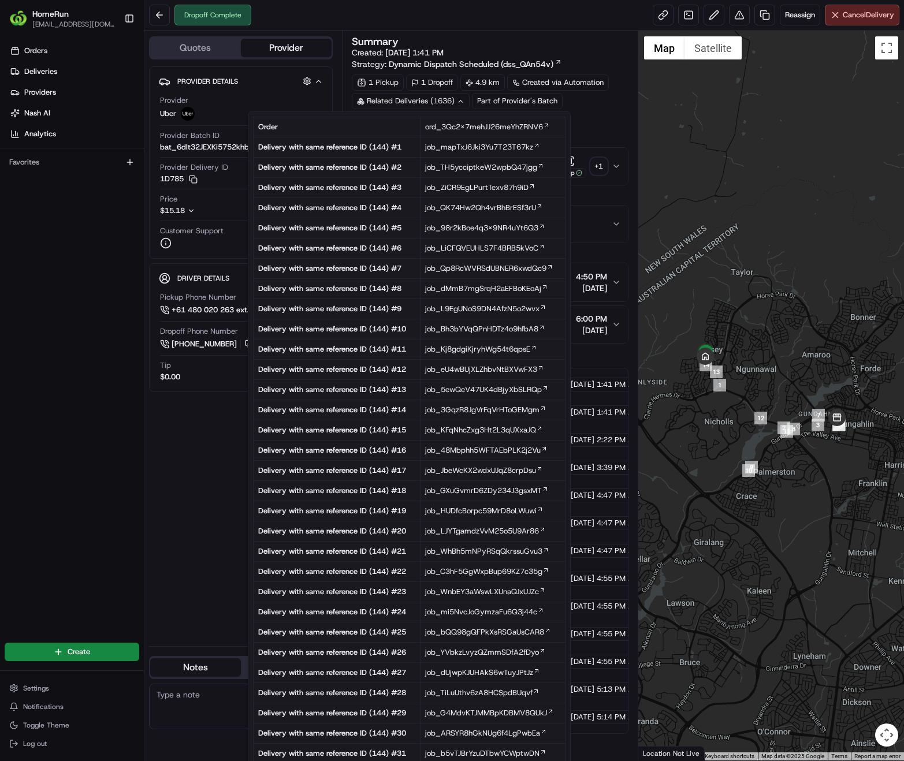
click at [682, 203] on div at bounding box center [771, 396] width 266 height 730
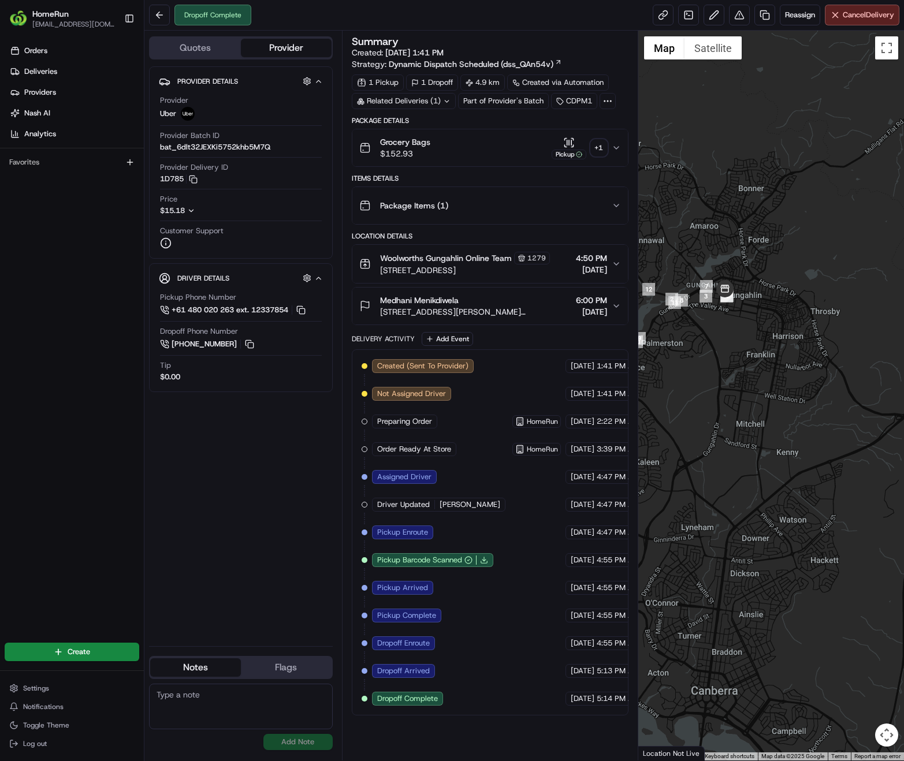
drag, startPoint x: 811, startPoint y: 416, endPoint x: 729, endPoint y: 511, distance: 125.3
click at [729, 511] on div at bounding box center [771, 396] width 266 height 730
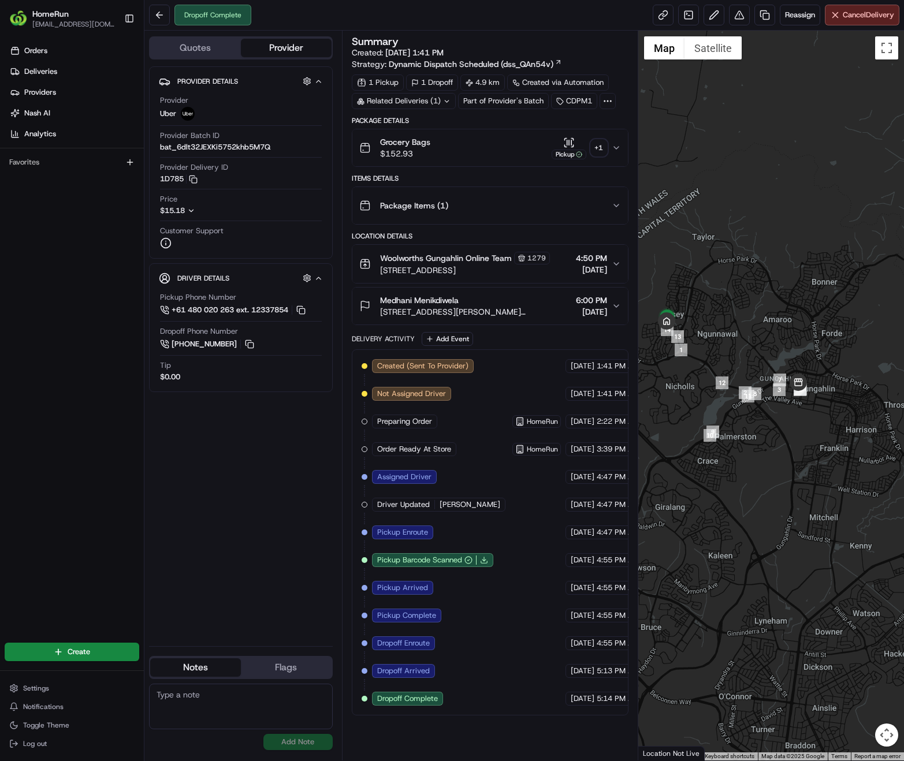
drag, startPoint x: 749, startPoint y: 479, endPoint x: 822, endPoint y: 576, distance: 122.0
click at [822, 576] on div at bounding box center [771, 396] width 266 height 730
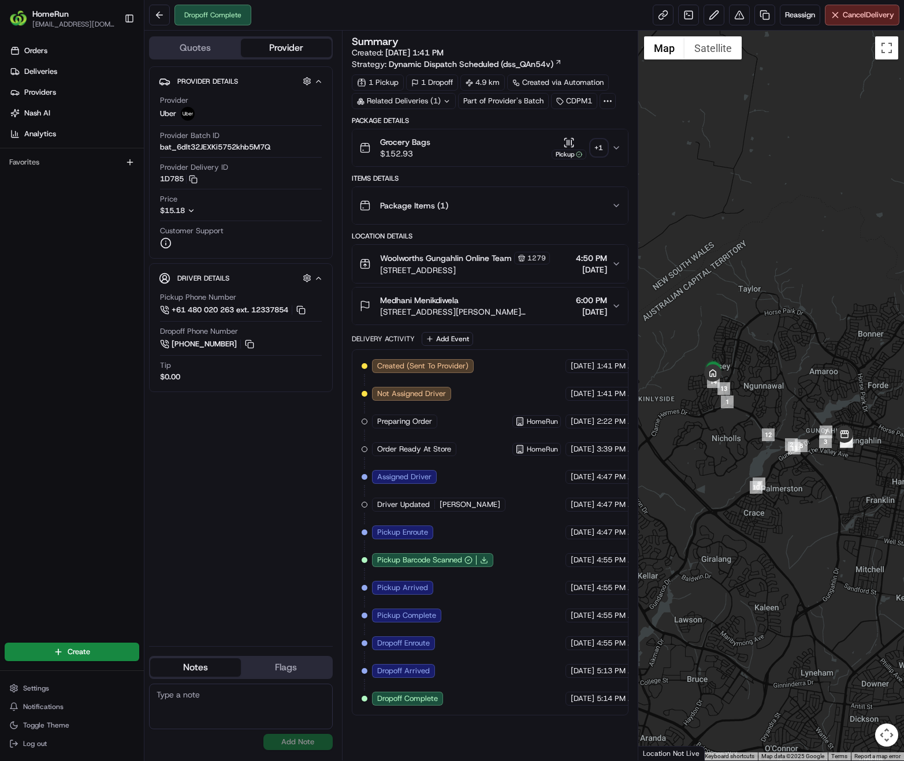
drag, startPoint x: 791, startPoint y: 472, endPoint x: 838, endPoint y: 526, distance: 71.2
click at [838, 526] on div at bounding box center [771, 396] width 266 height 730
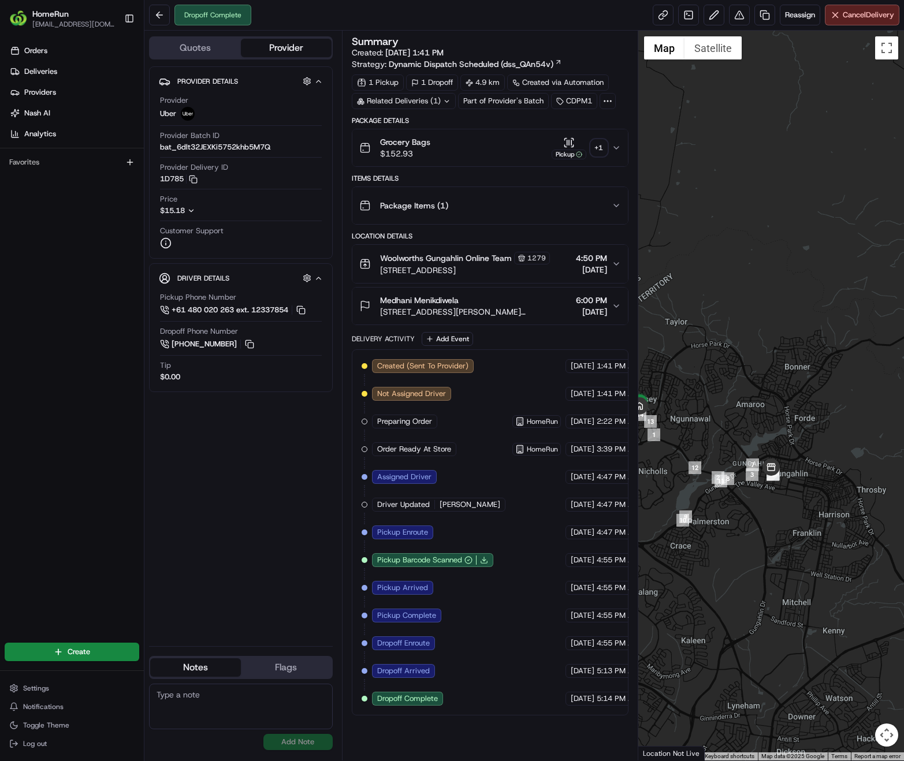
drag, startPoint x: 862, startPoint y: 490, endPoint x: 785, endPoint y: 524, distance: 84.3
click at [785, 524] on div at bounding box center [771, 396] width 266 height 730
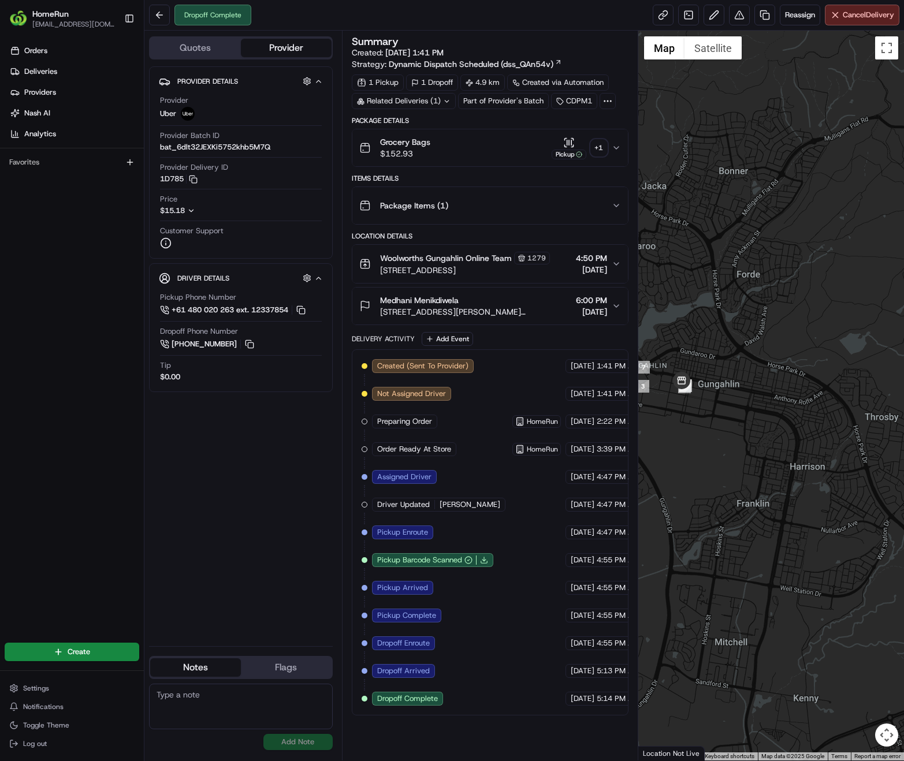
drag, startPoint x: 821, startPoint y: 564, endPoint x: 759, endPoint y: 485, distance: 99.9
click at [759, 485] on div at bounding box center [771, 396] width 266 height 730
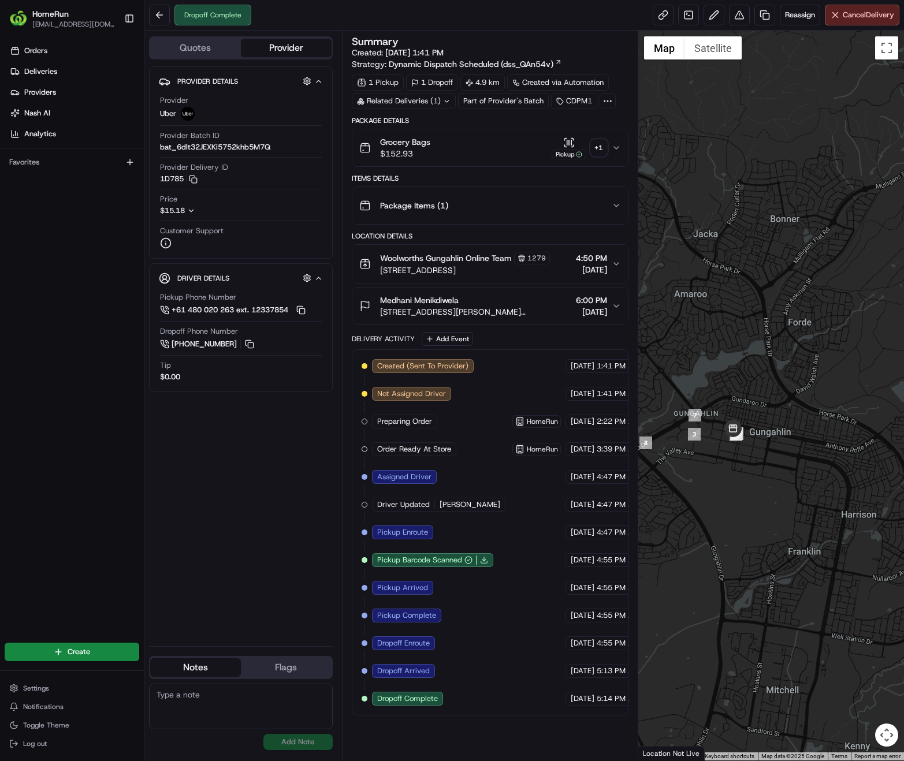
drag, startPoint x: 764, startPoint y: 448, endPoint x: 820, endPoint y: 502, distance: 77.6
click at [820, 502] on div at bounding box center [771, 396] width 266 height 730
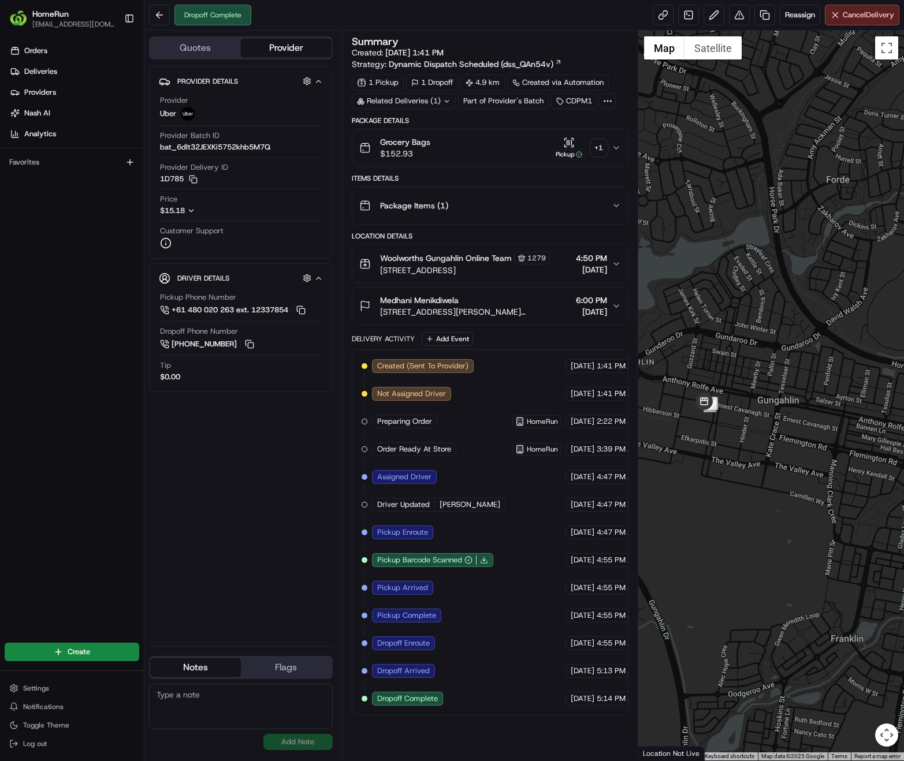
drag, startPoint x: 748, startPoint y: 479, endPoint x: 805, endPoint y: 504, distance: 61.8
click at [805, 504] on div at bounding box center [771, 396] width 266 height 730
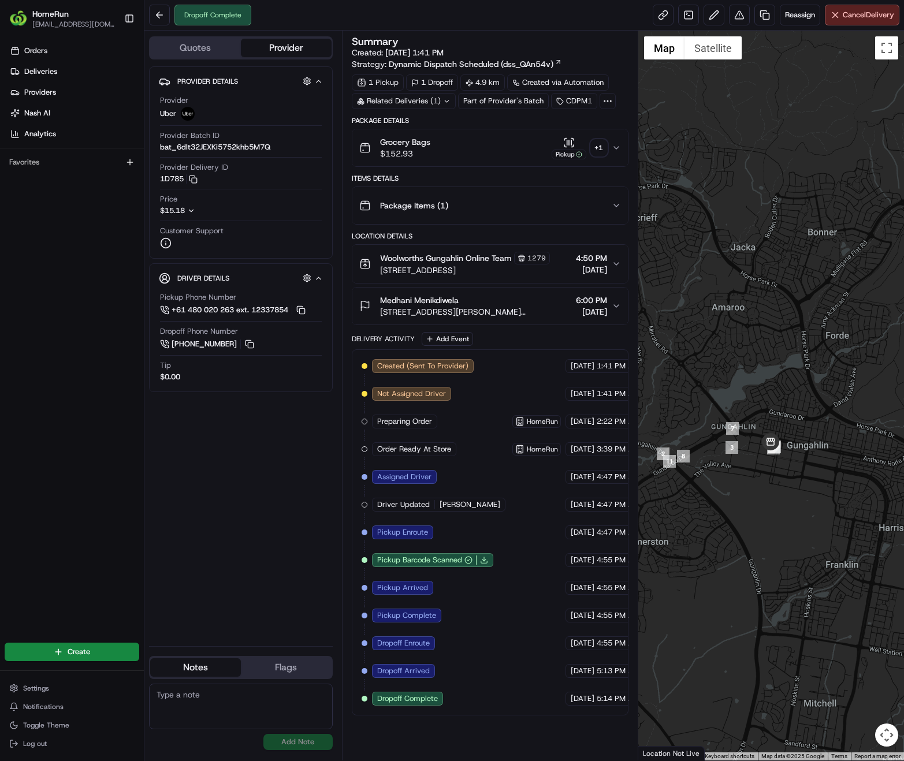
drag, startPoint x: 811, startPoint y: 500, endPoint x: 827, endPoint y: 507, distance: 17.6
click at [827, 507] on div at bounding box center [771, 396] width 266 height 730
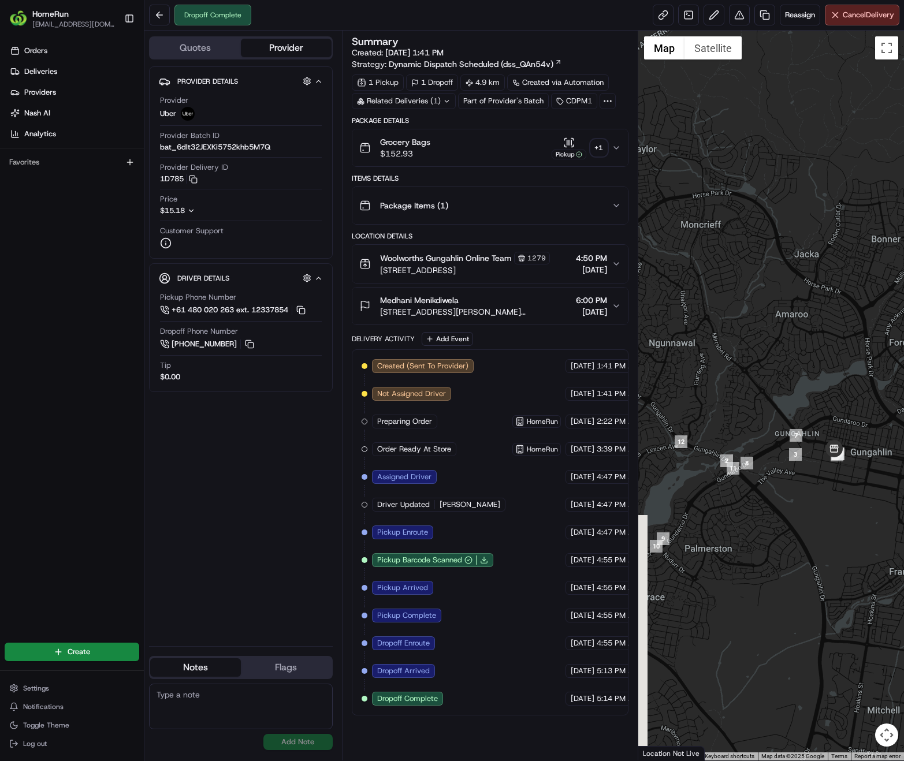
drag, startPoint x: 751, startPoint y: 500, endPoint x: 817, endPoint y: 507, distance: 66.2
click at [817, 507] on div at bounding box center [771, 396] width 266 height 730
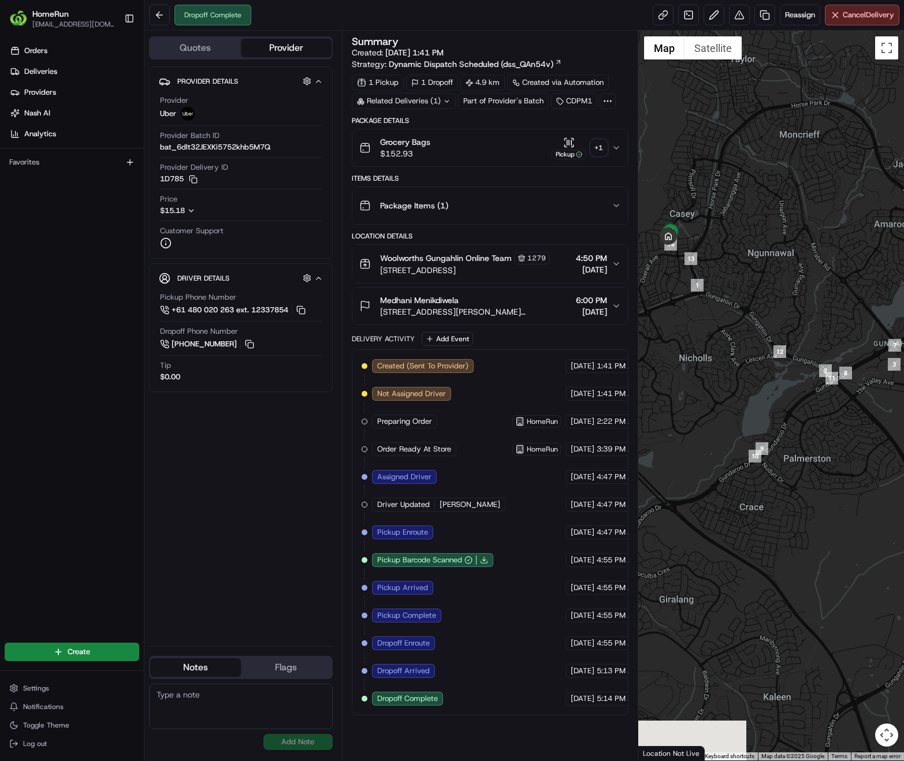
drag, startPoint x: 759, startPoint y: 522, endPoint x: 863, endPoint y: 426, distance: 141.0
click at [863, 426] on div at bounding box center [771, 396] width 266 height 730
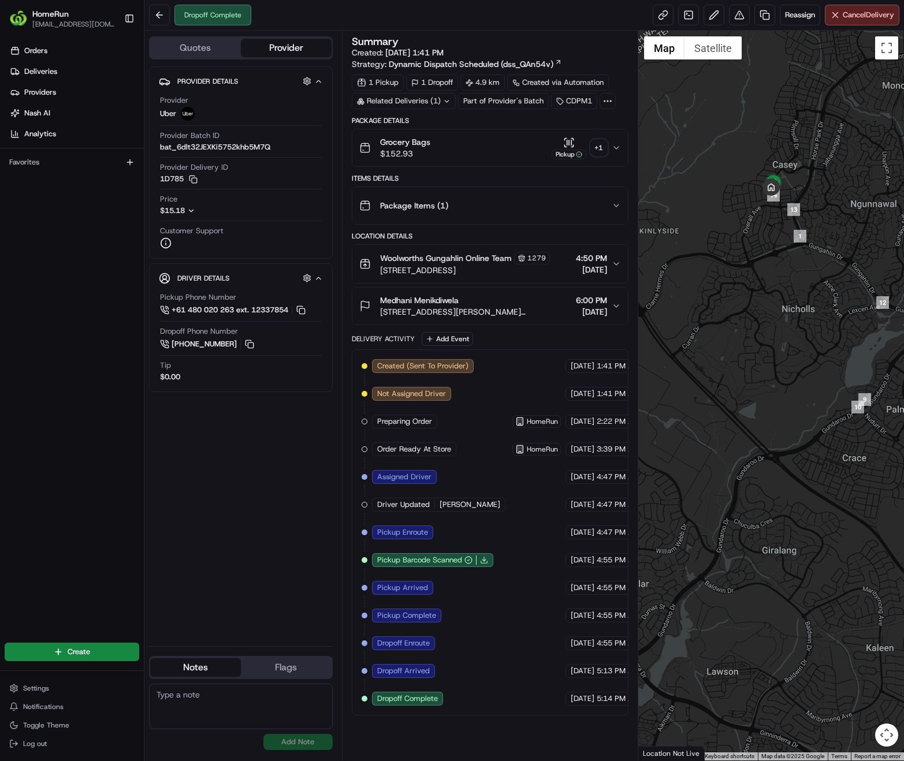
drag, startPoint x: 735, startPoint y: 515, endPoint x: 839, endPoint y: 467, distance: 113.7
click at [839, 467] on div at bounding box center [771, 396] width 266 height 730
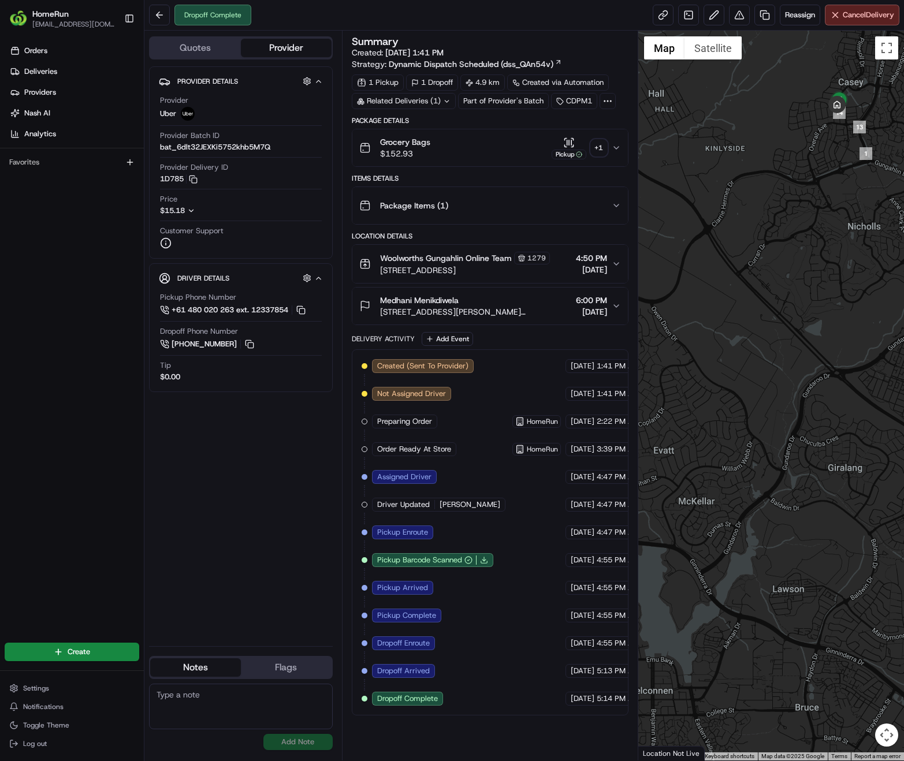
drag, startPoint x: 747, startPoint y: 572, endPoint x: 814, endPoint y: 488, distance: 107.7
click at [814, 488] on div at bounding box center [771, 396] width 266 height 730
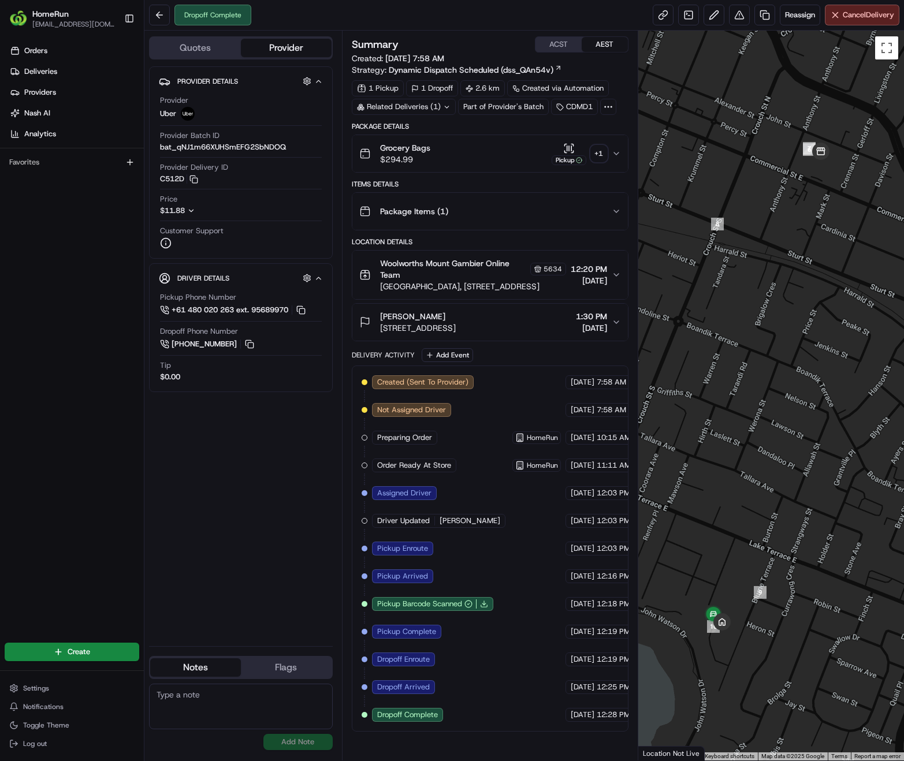
click at [598, 152] on div "+ 1" at bounding box center [599, 154] width 16 height 16
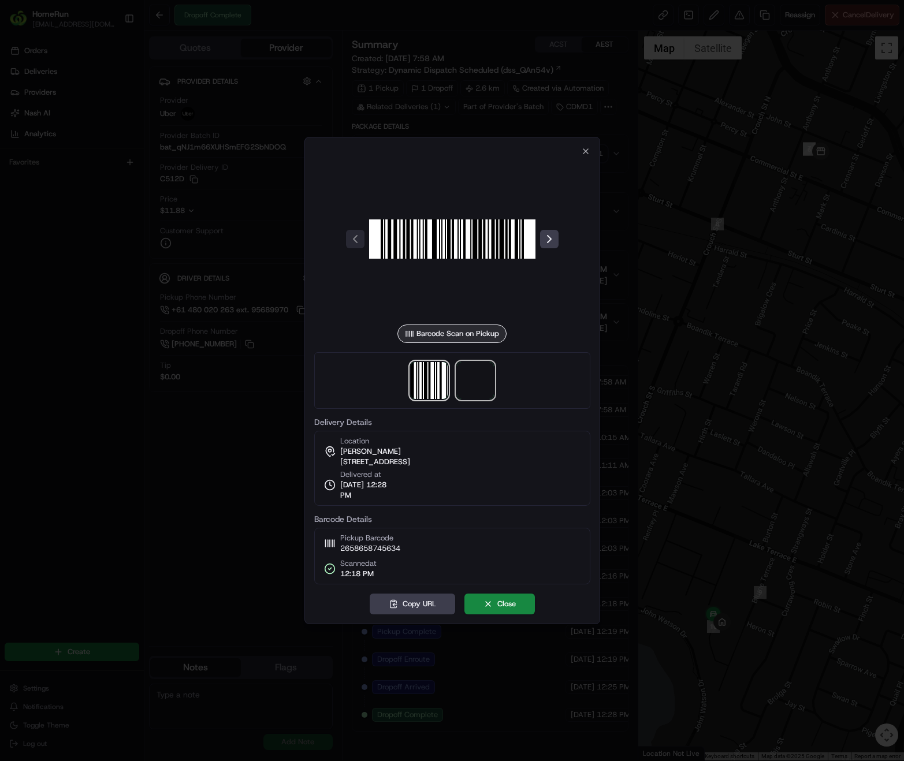
click at [466, 385] on span at bounding box center [475, 380] width 37 height 37
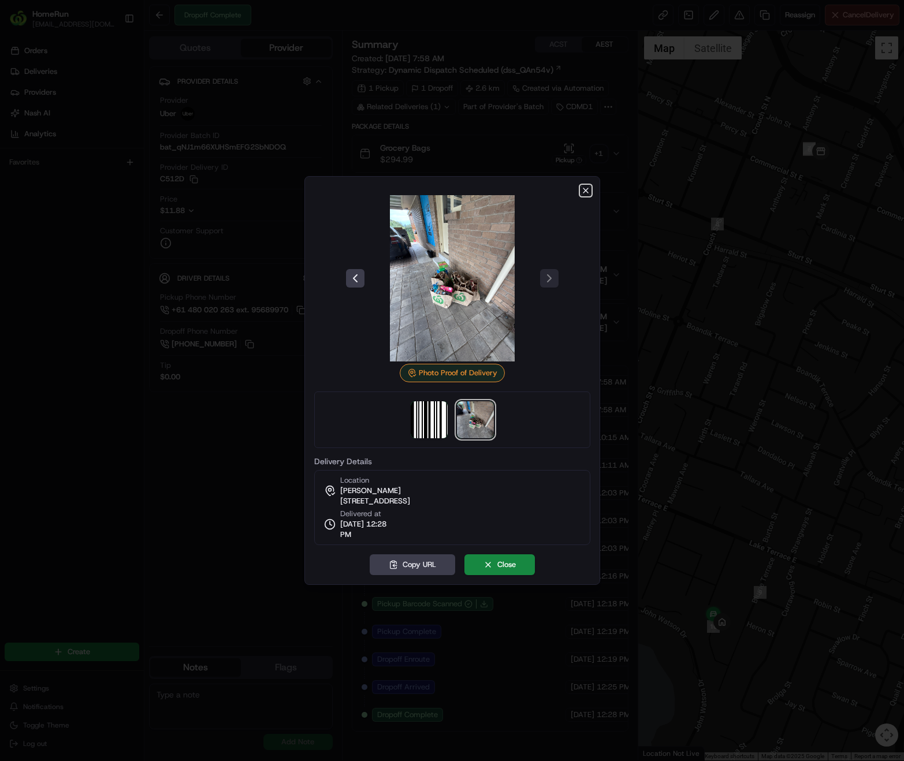
click at [586, 190] on icon "button" at bounding box center [585, 190] width 5 height 5
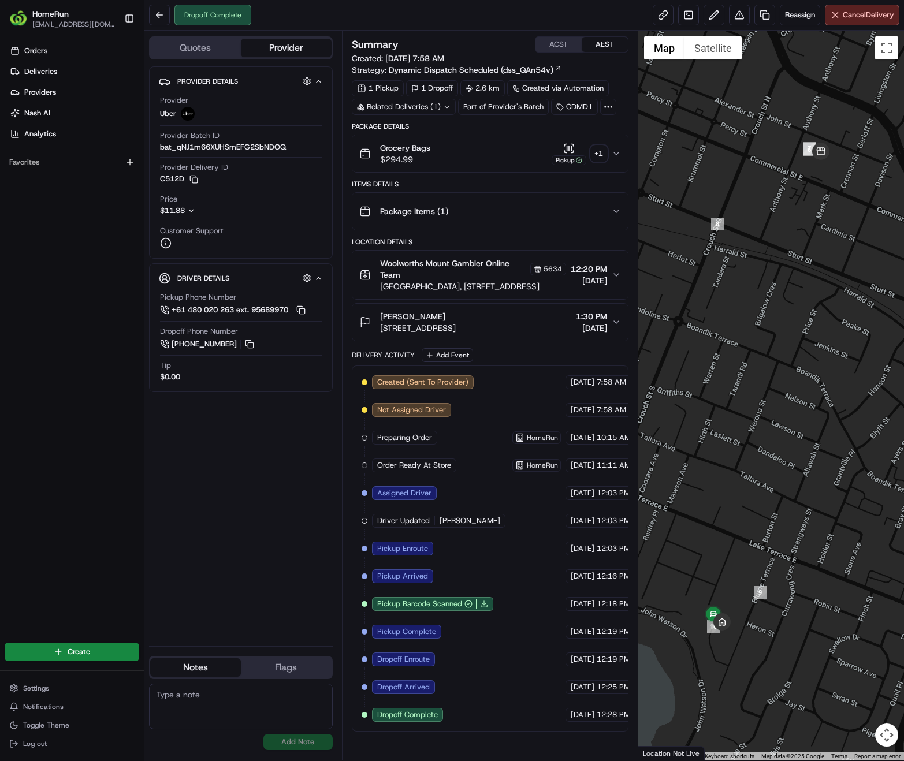
click at [451, 107] on div "Related Deliveries (1)" at bounding box center [404, 107] width 104 height 16
click at [538, 228] on button "Package Items ( 1 )" at bounding box center [489, 211] width 275 height 37
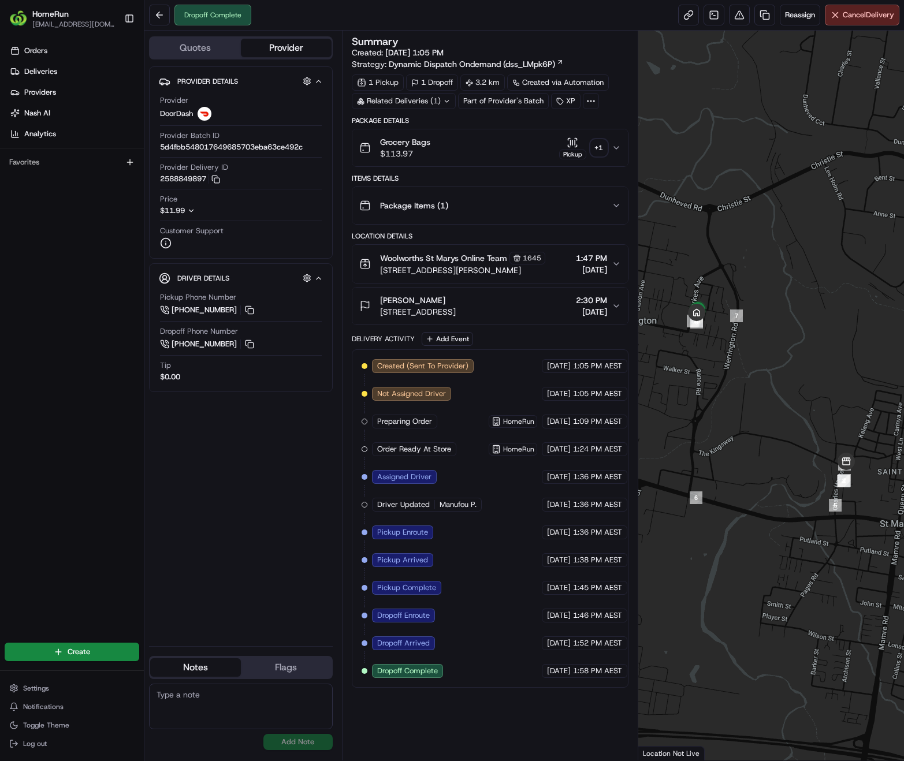
click at [597, 150] on div "+ 1" at bounding box center [599, 148] width 16 height 16
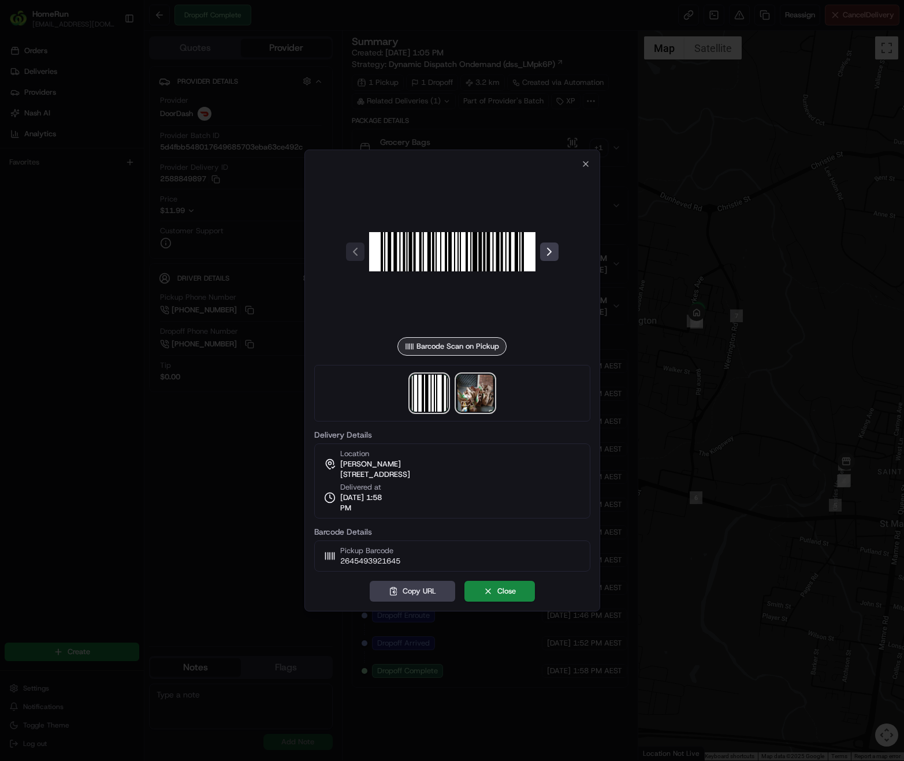
click at [474, 392] on img at bounding box center [475, 393] width 37 height 37
